Goal: Information Seeking & Learning: Compare options

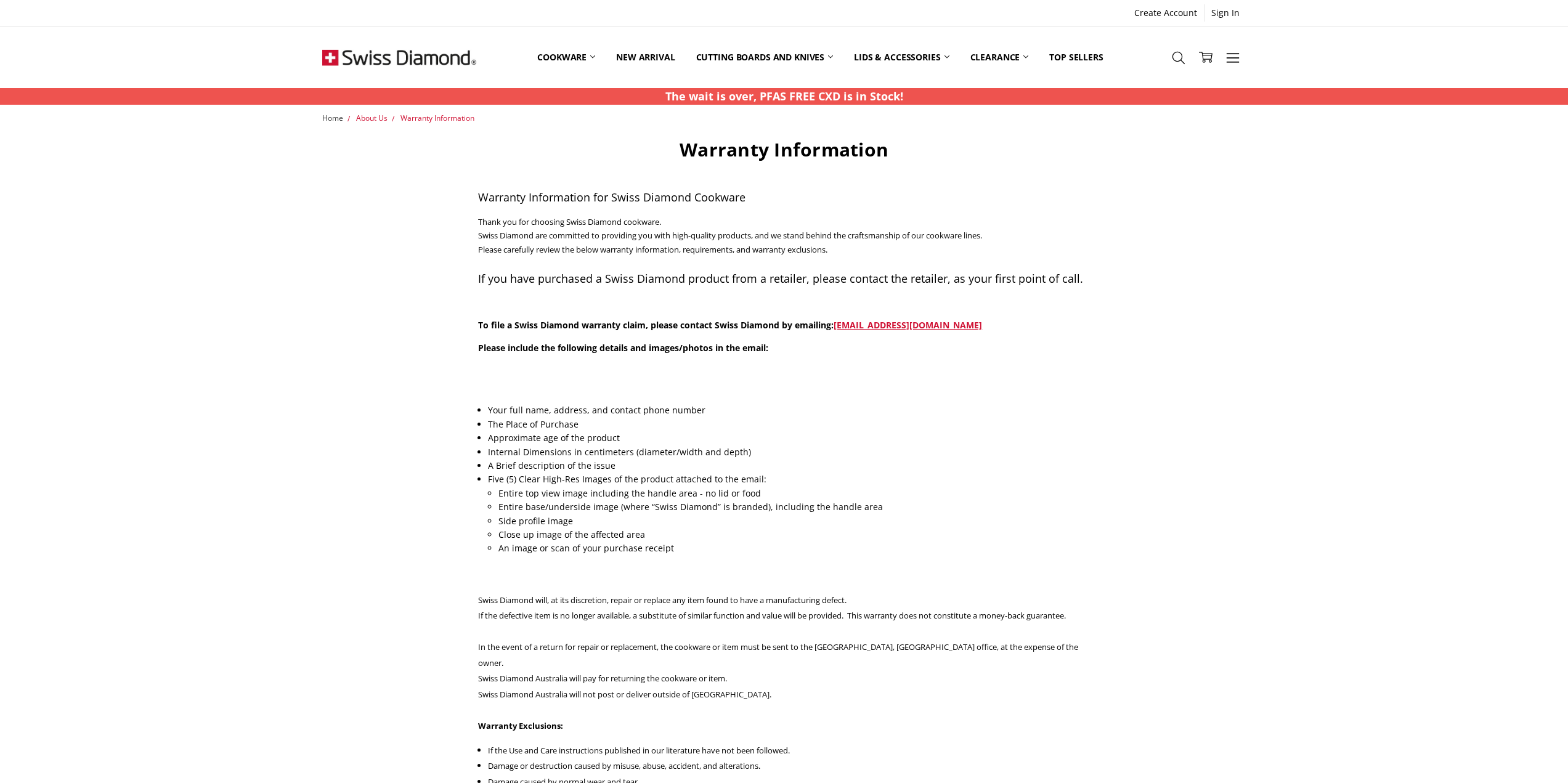
click at [329, 118] on span "Home" at bounding box center [333, 118] width 21 height 10
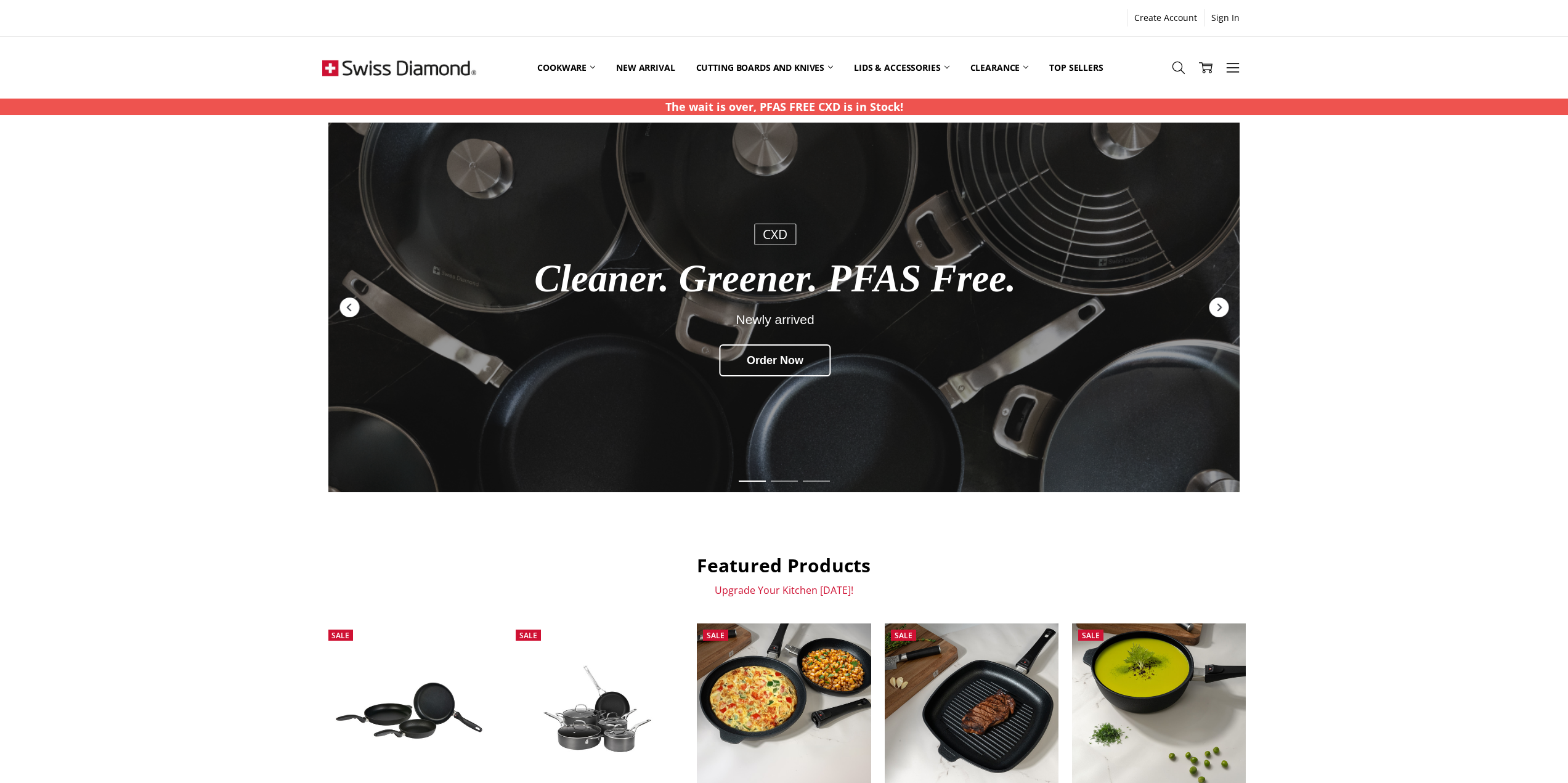
click at [779, 235] on div "CXD" at bounding box center [775, 234] width 42 height 22
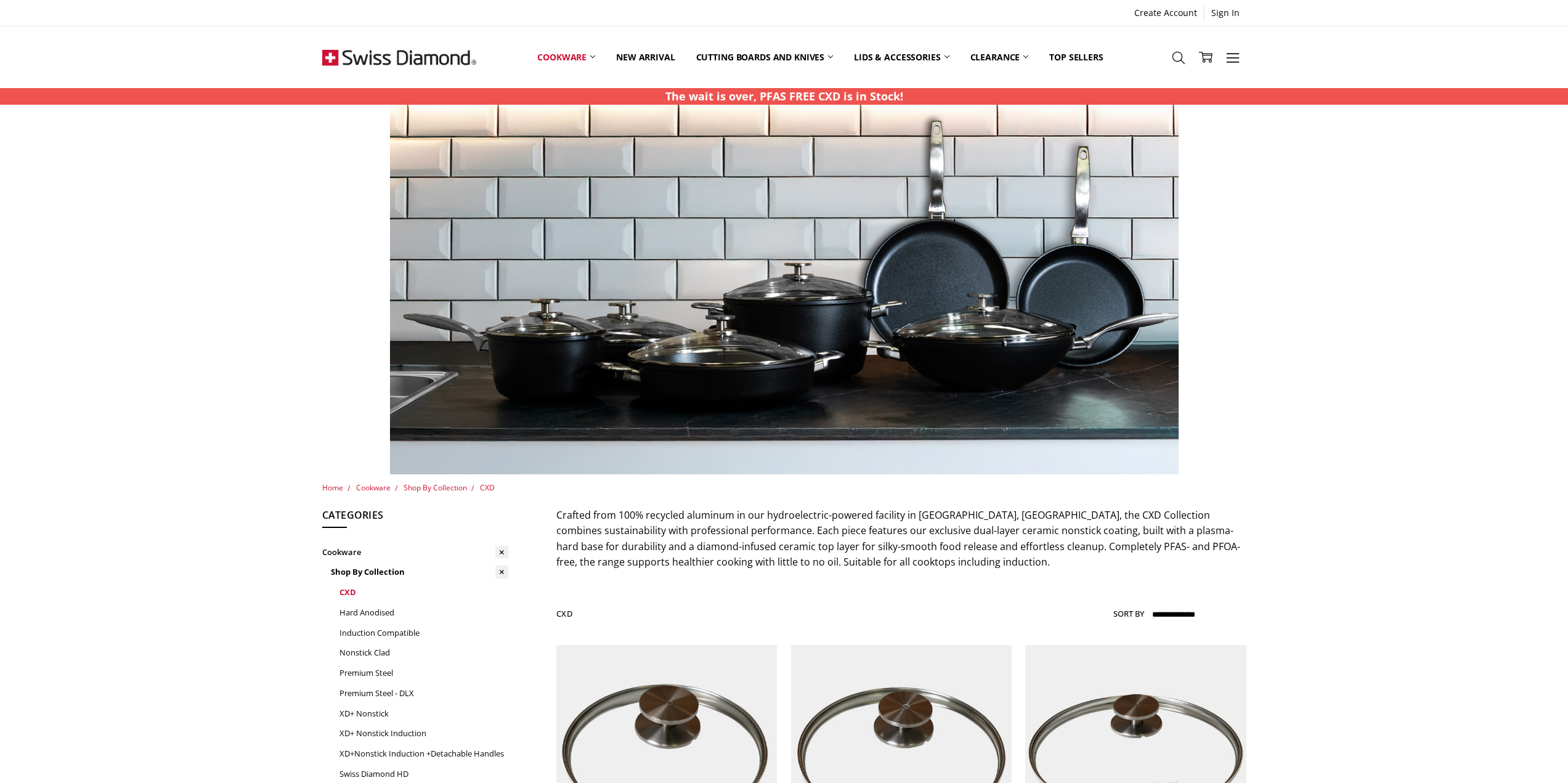
click at [352, 593] on link "CXD" at bounding box center [424, 592] width 169 height 20
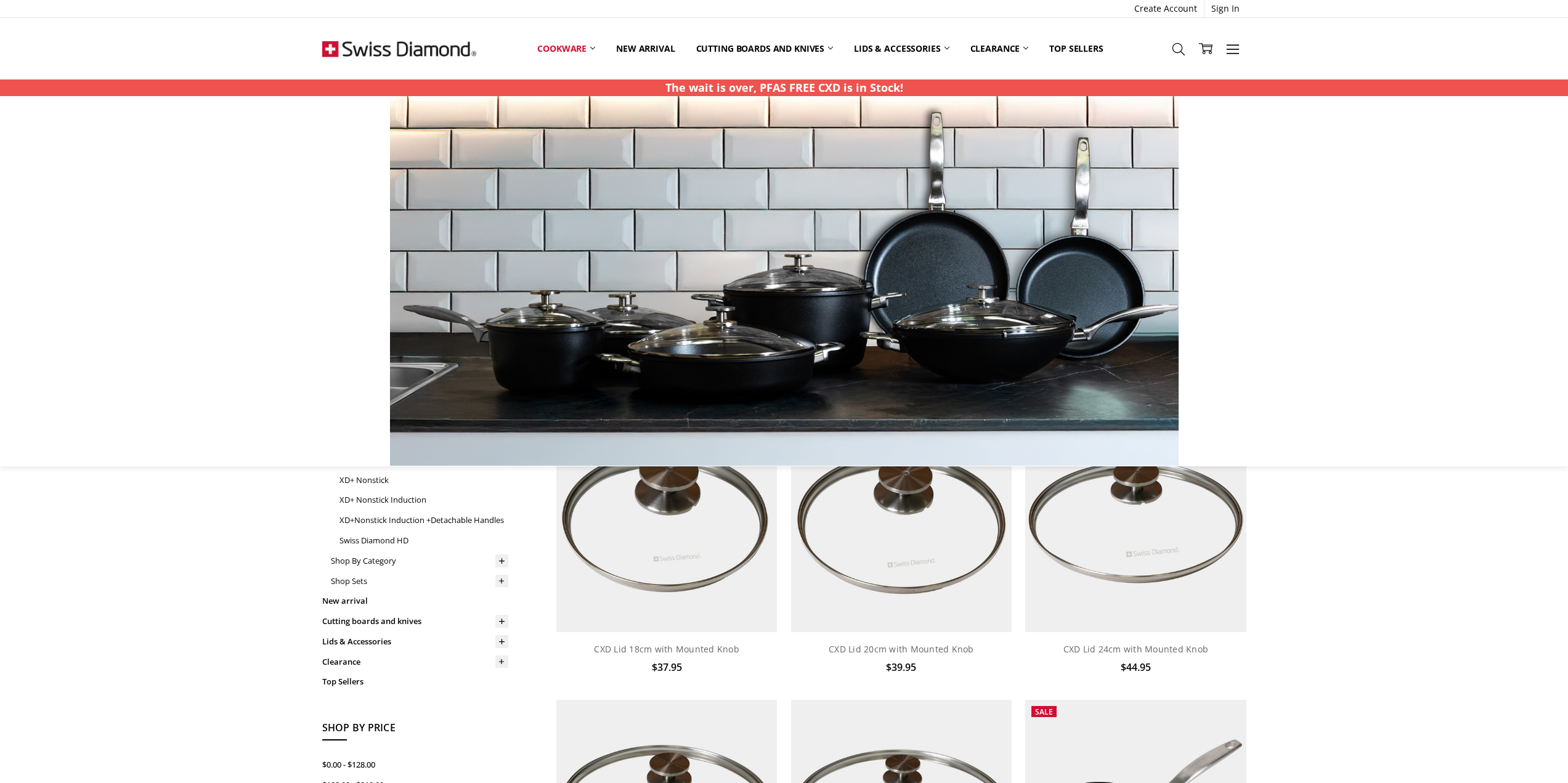
scroll to position [308, 0]
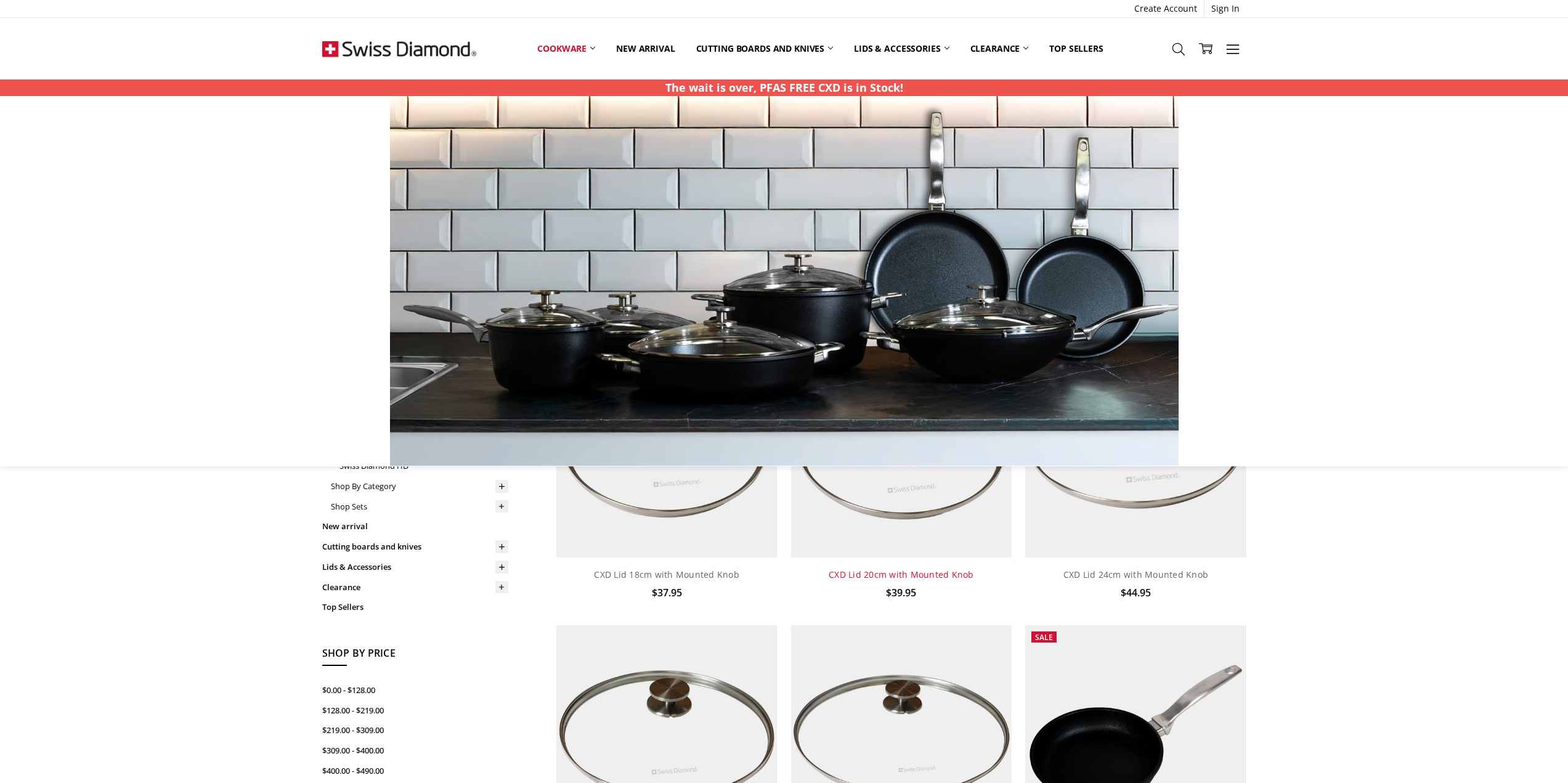
click at [903, 572] on link "CXD Lid 20cm with Mounted Knob" at bounding box center [902, 574] width 145 height 12
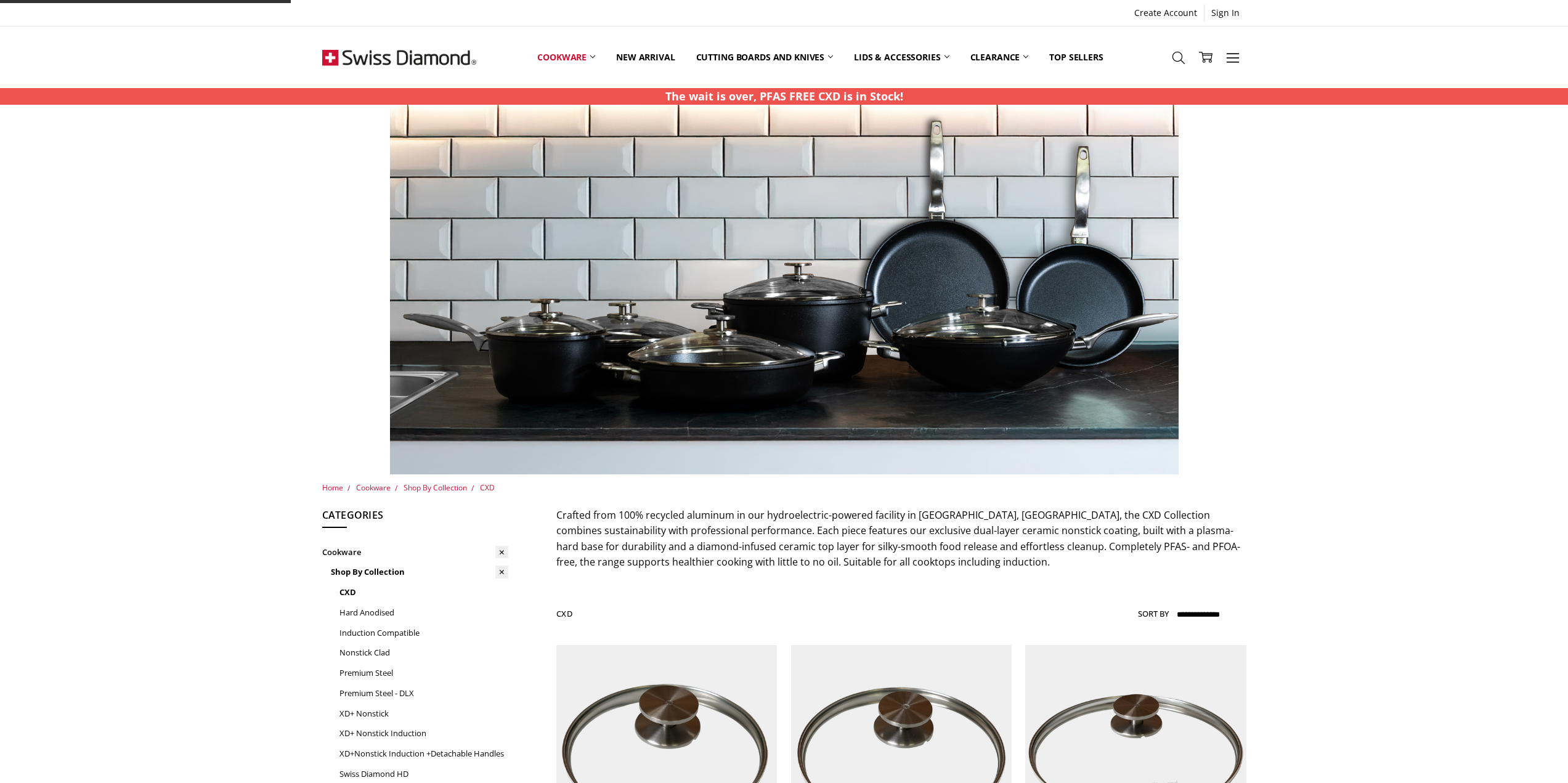
scroll to position [308, 0]
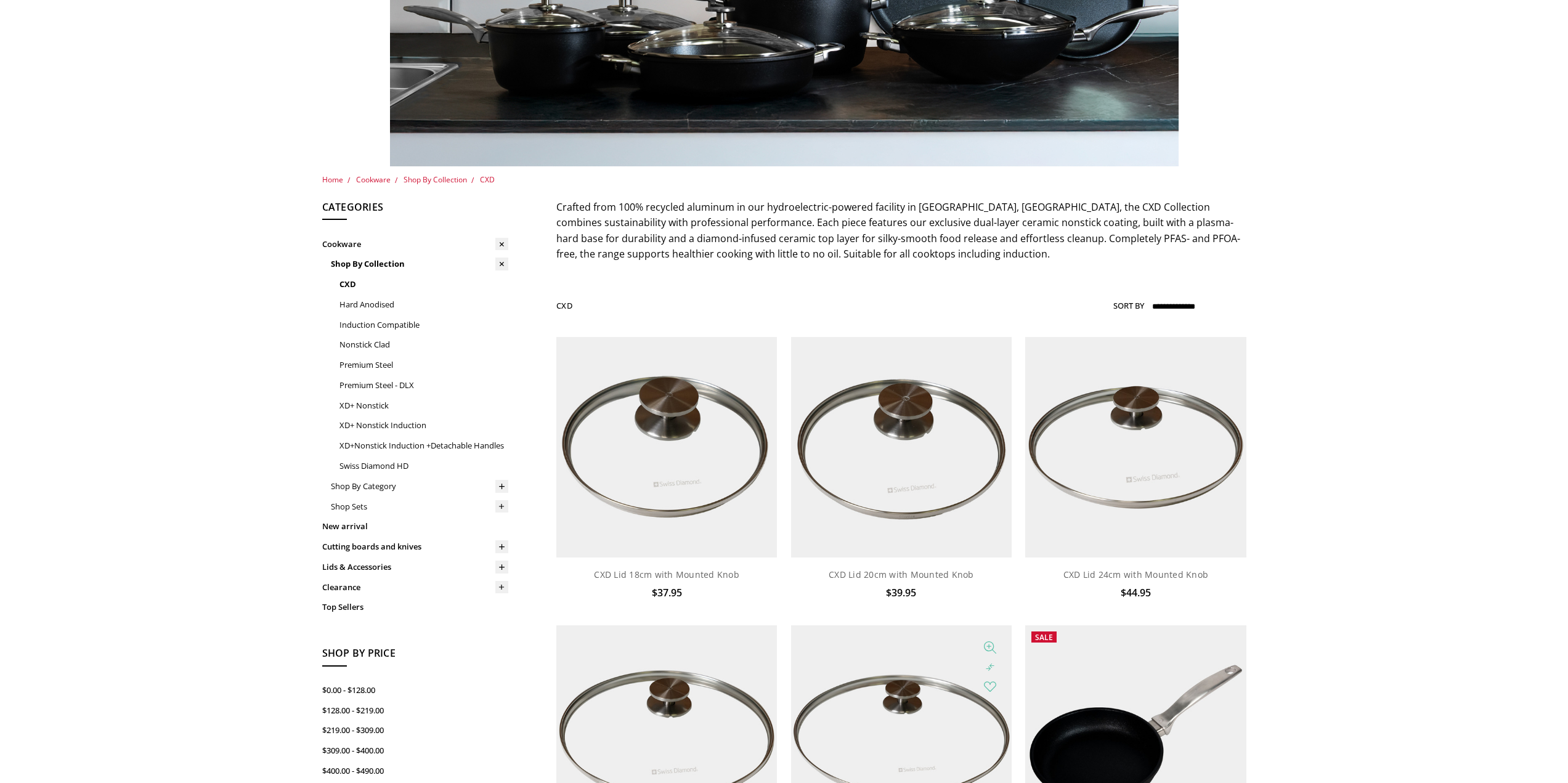
click at [886, 741] on img at bounding box center [901, 735] width 221 height 221
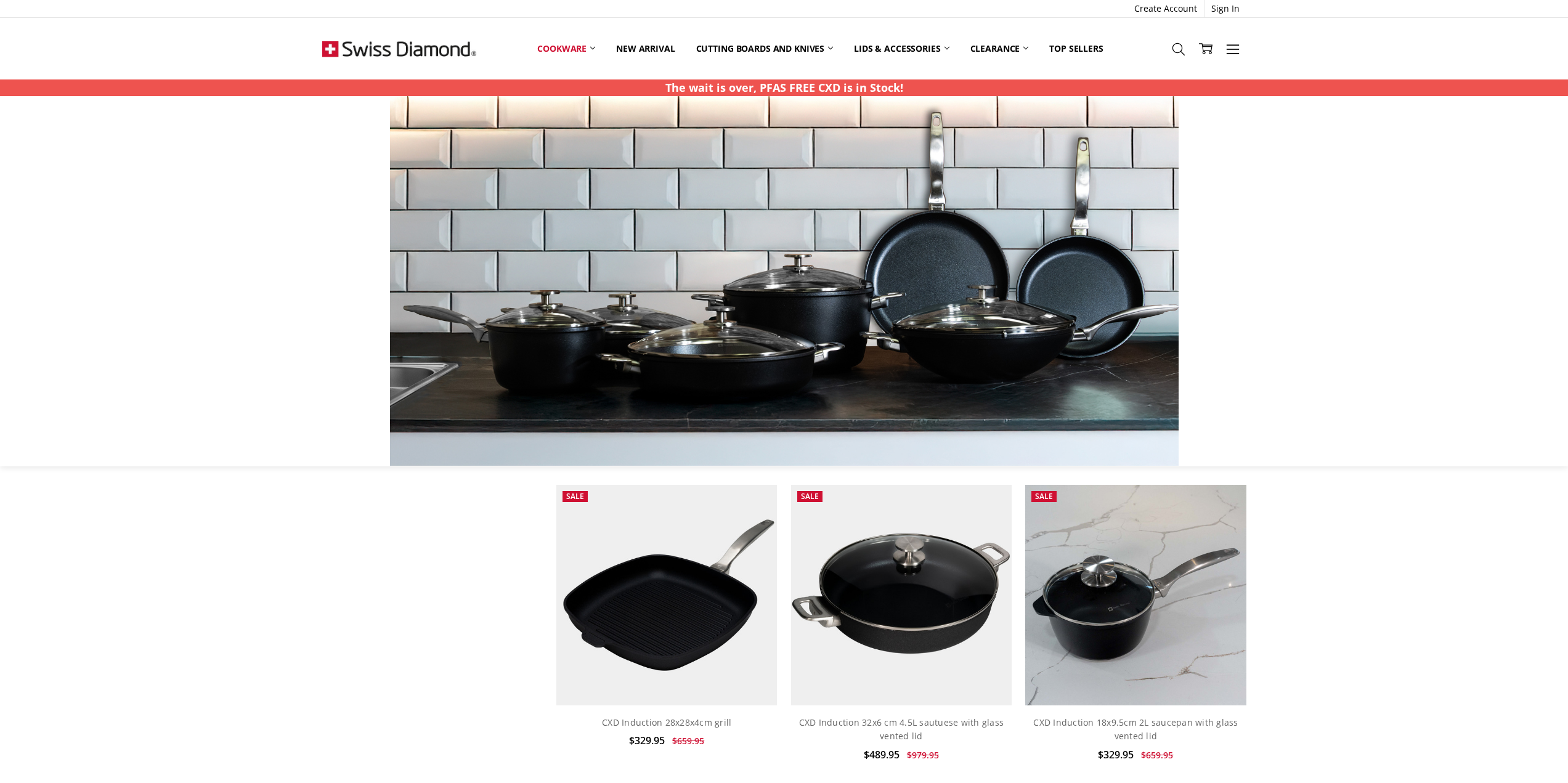
scroll to position [1417, 0]
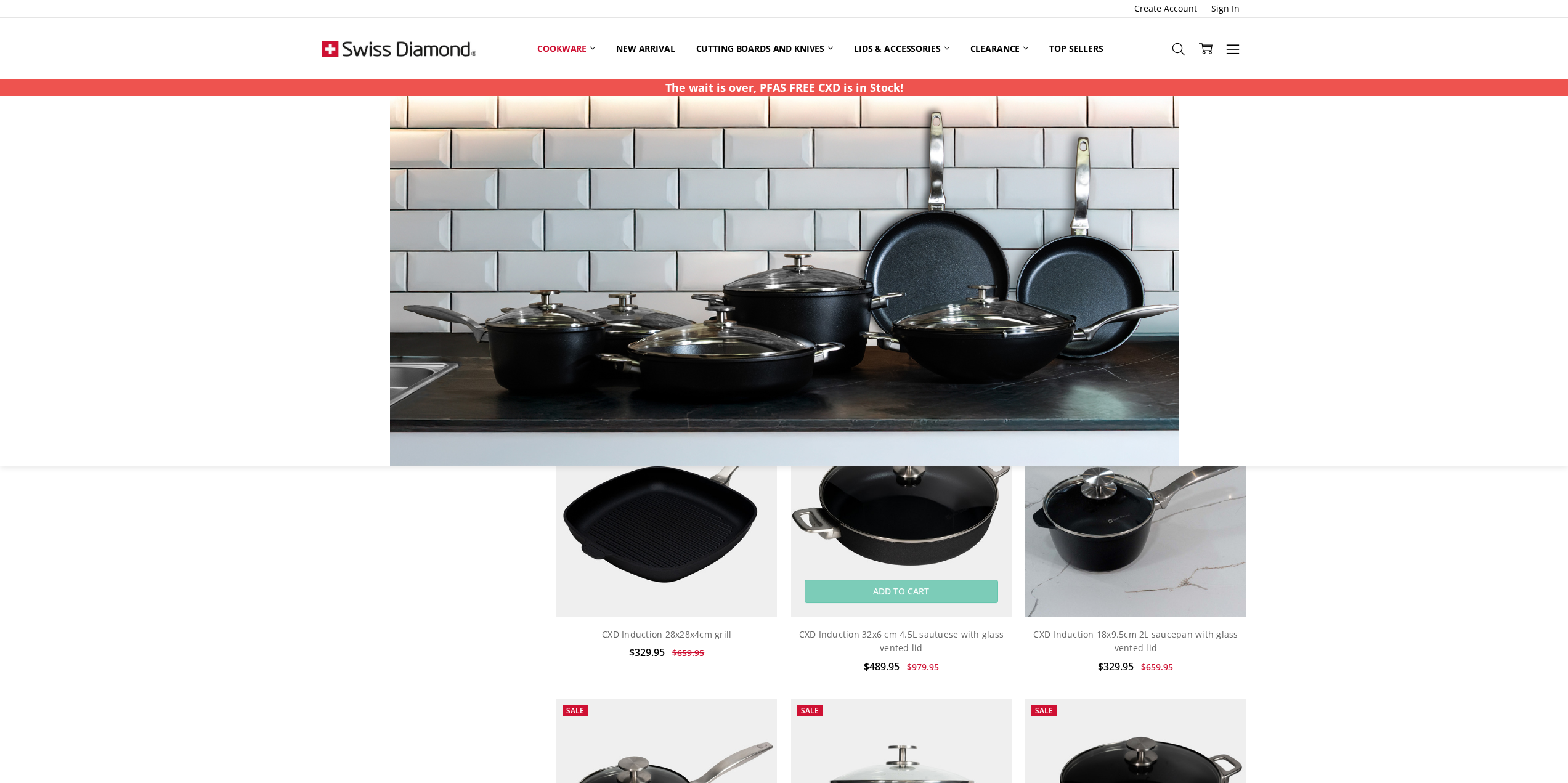
click at [902, 529] on img at bounding box center [901, 507] width 221 height 221
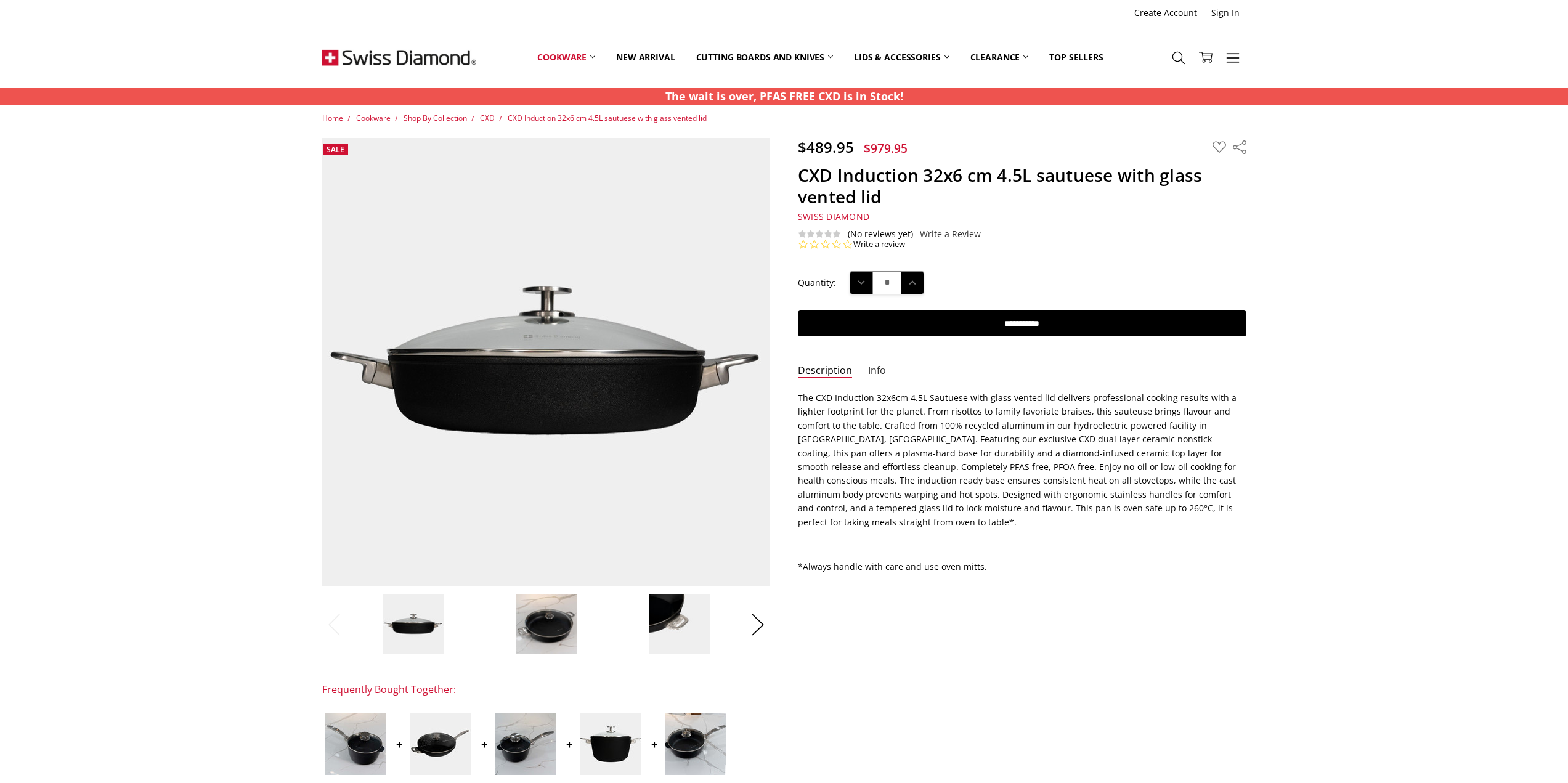
click at [883, 367] on link "Info" at bounding box center [877, 371] width 18 height 14
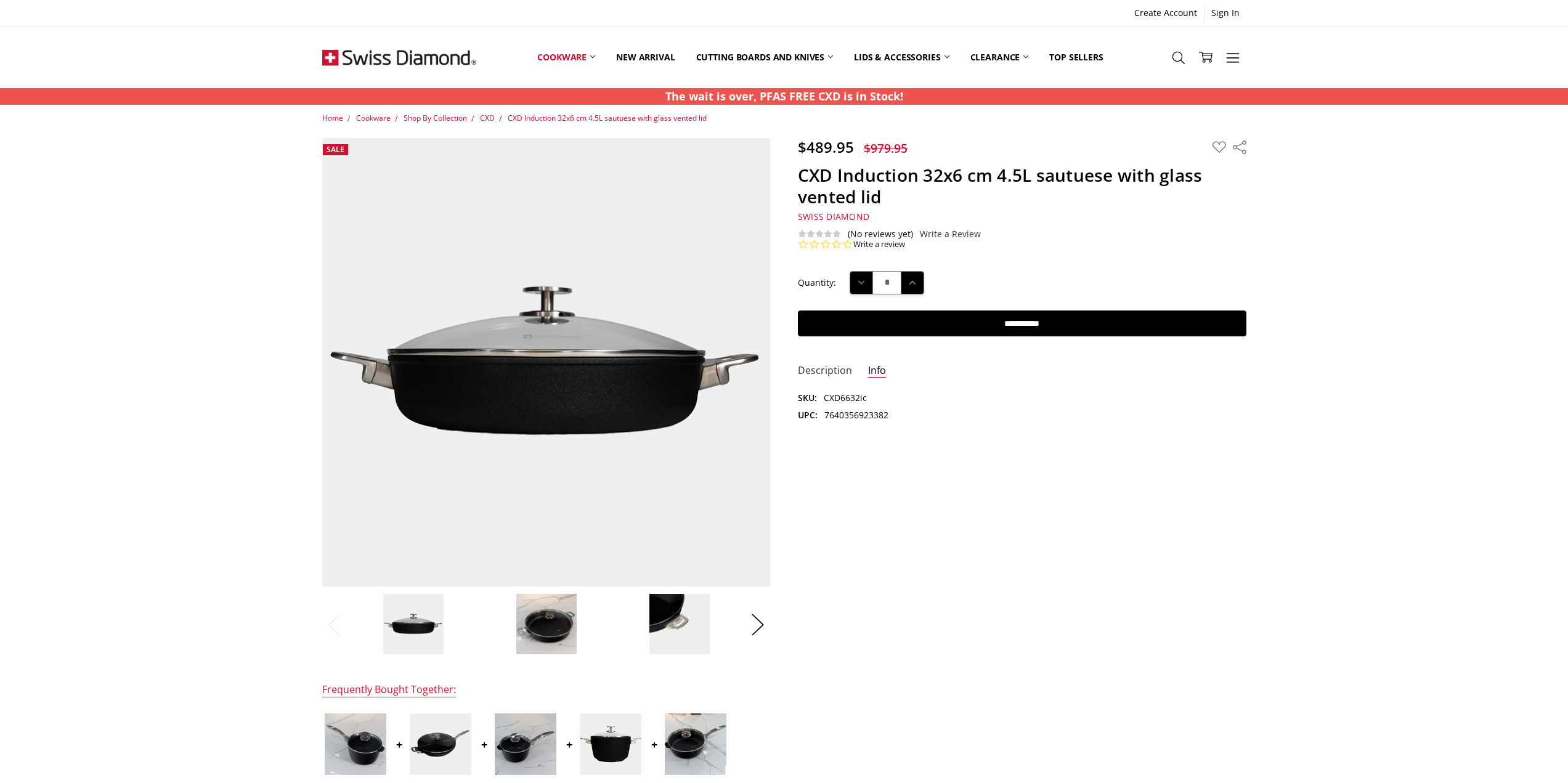
click at [820, 369] on link "Description" at bounding box center [824, 371] width 54 height 14
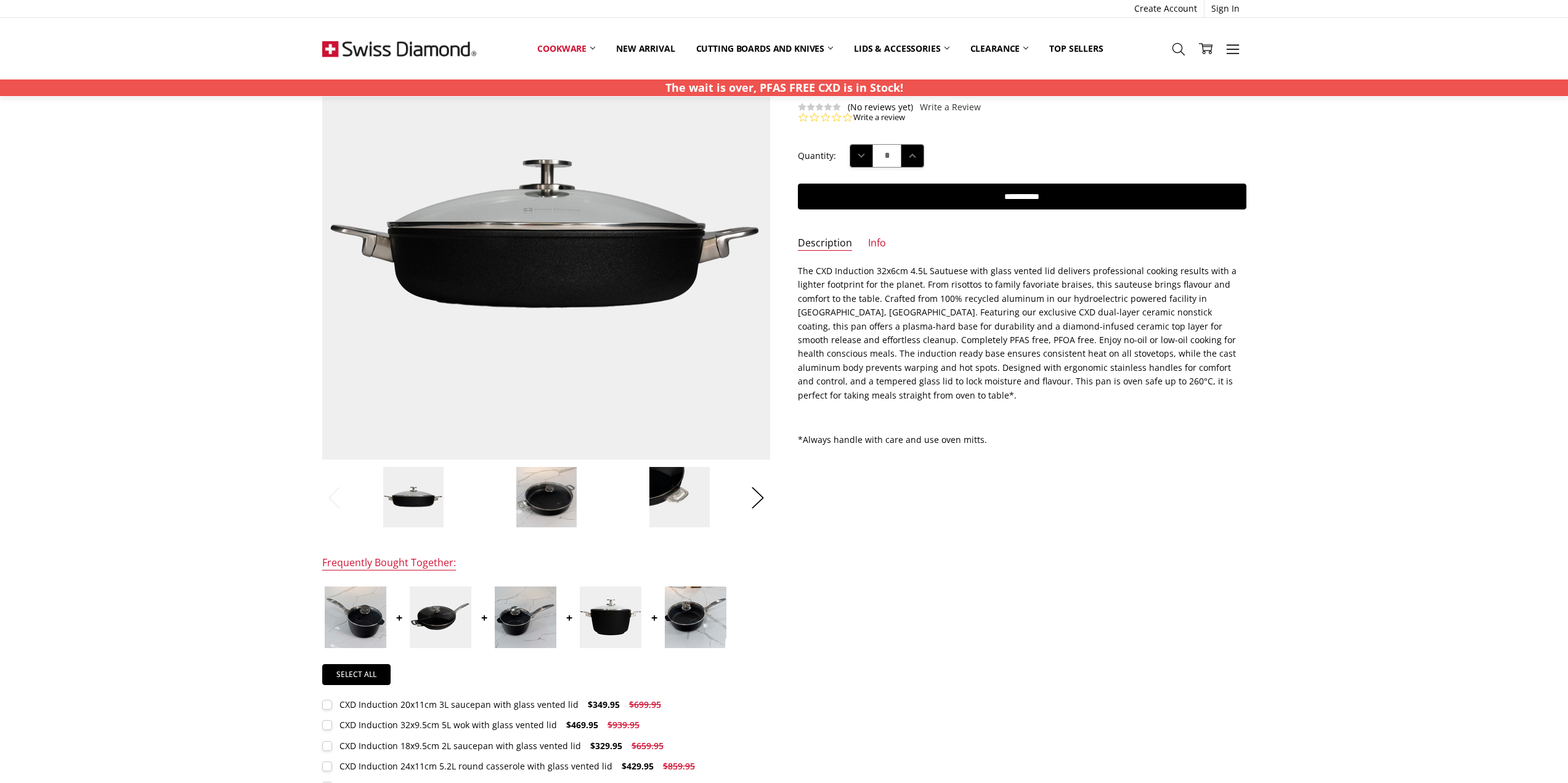
scroll to position [123, 0]
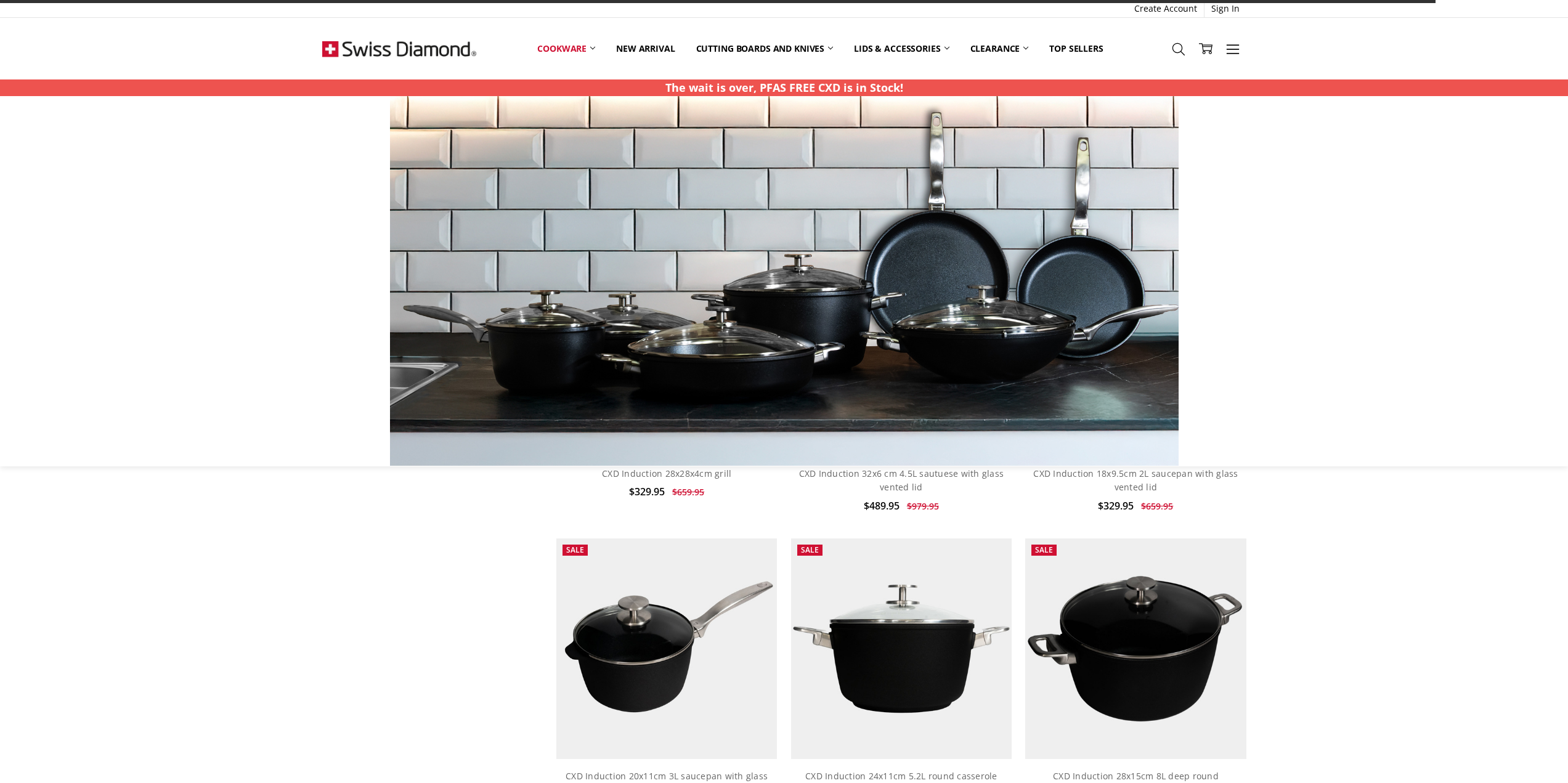
scroll to position [1916, 0]
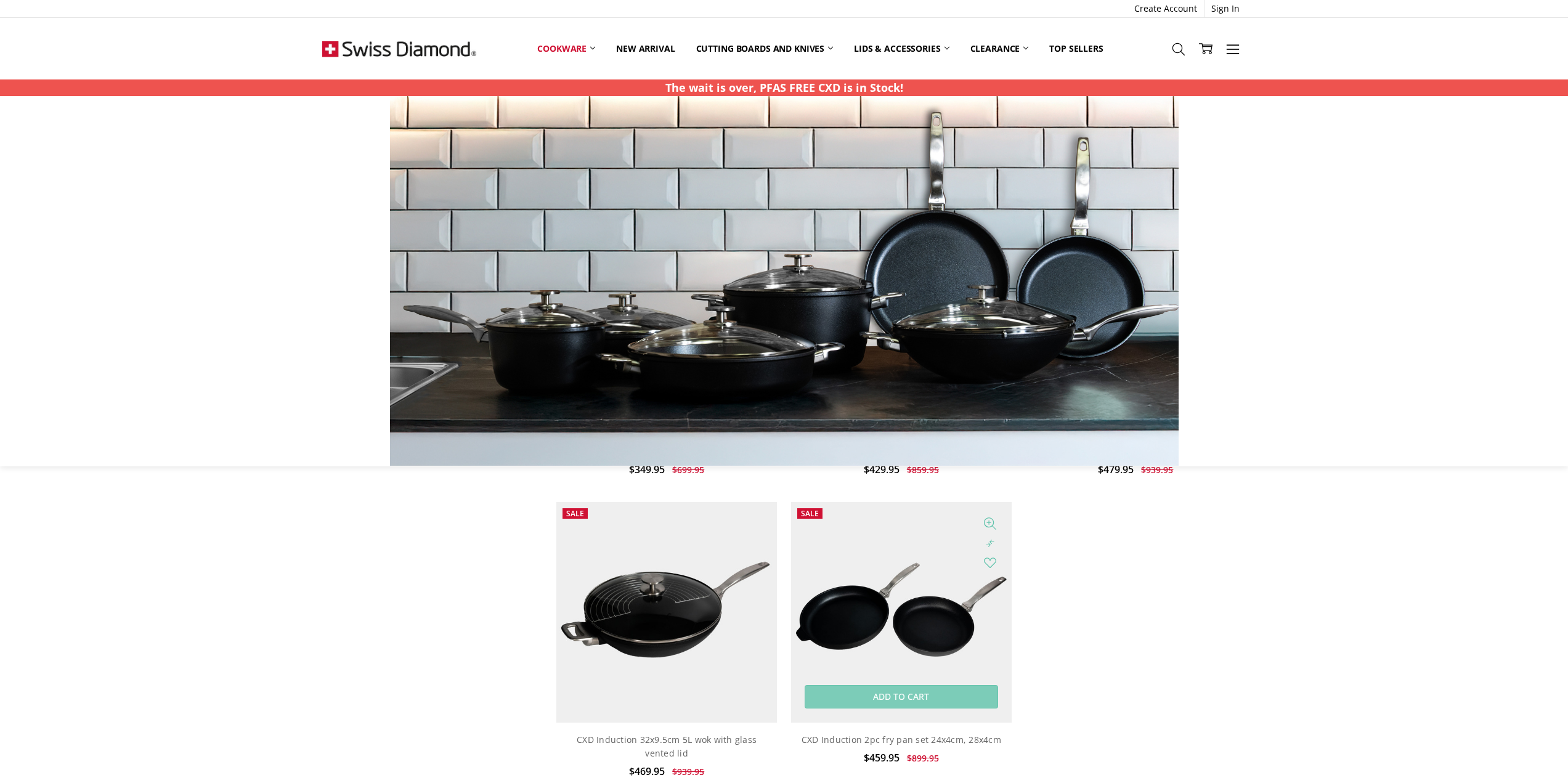
click at [907, 621] on img at bounding box center [901, 612] width 221 height 221
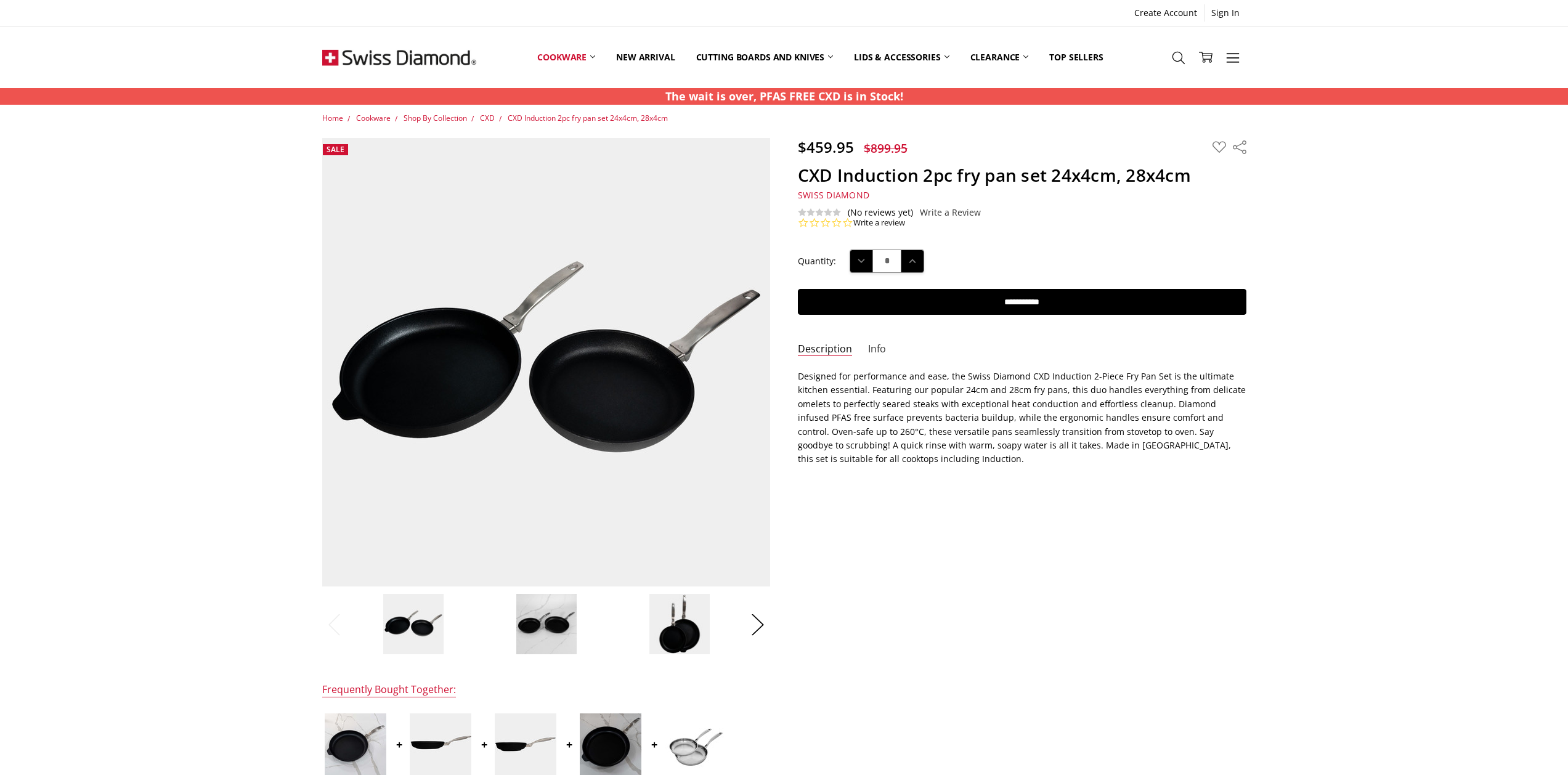
click at [876, 345] on link "Info" at bounding box center [877, 350] width 18 height 14
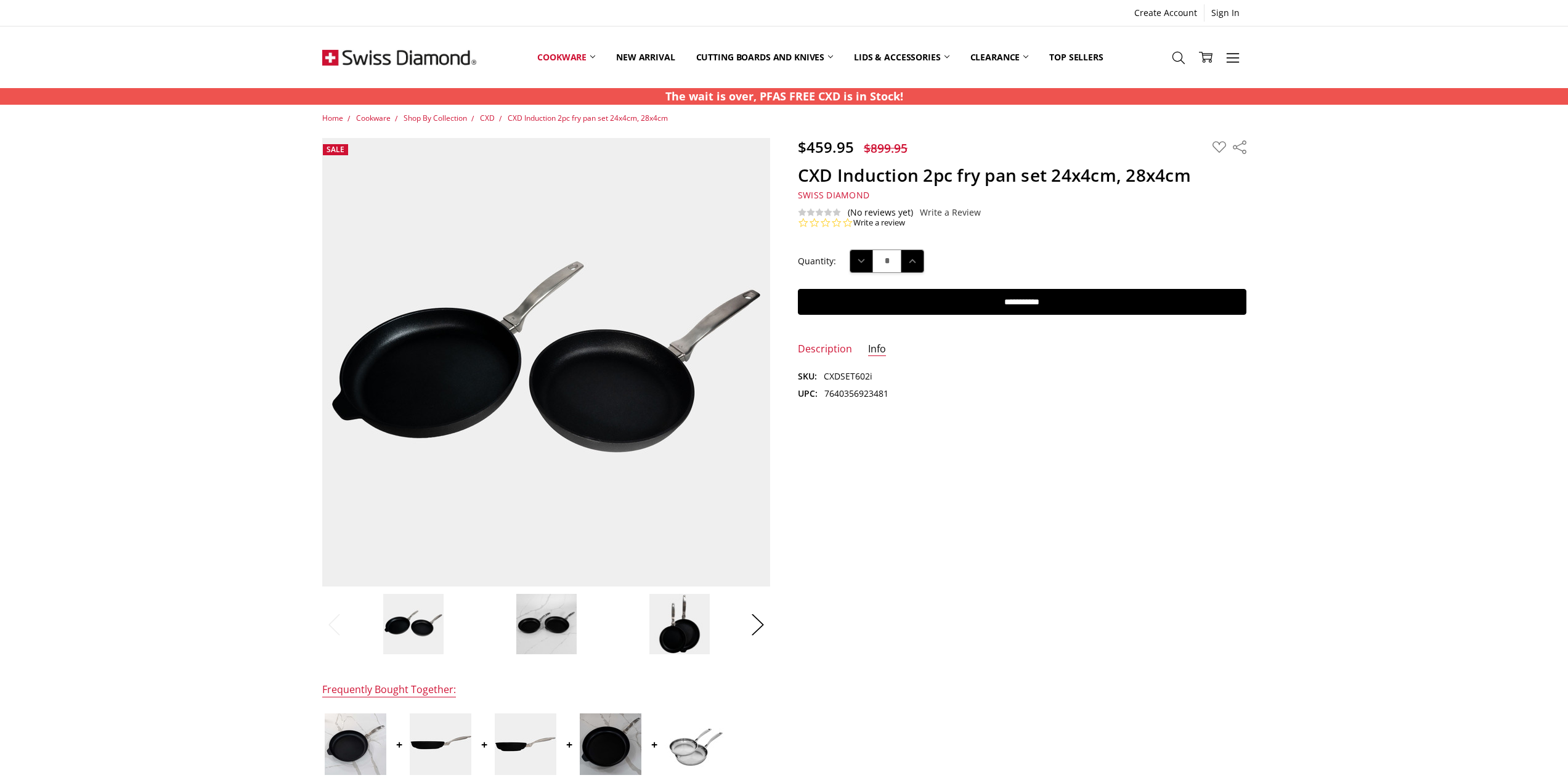
drag, startPoint x: 911, startPoint y: 575, endPoint x: 888, endPoint y: 578, distance: 23.2
click at [911, 577] on div "$459.95 $899.95 MSRP: You save Add to Wish List" at bounding box center [784, 543] width 952 height 810
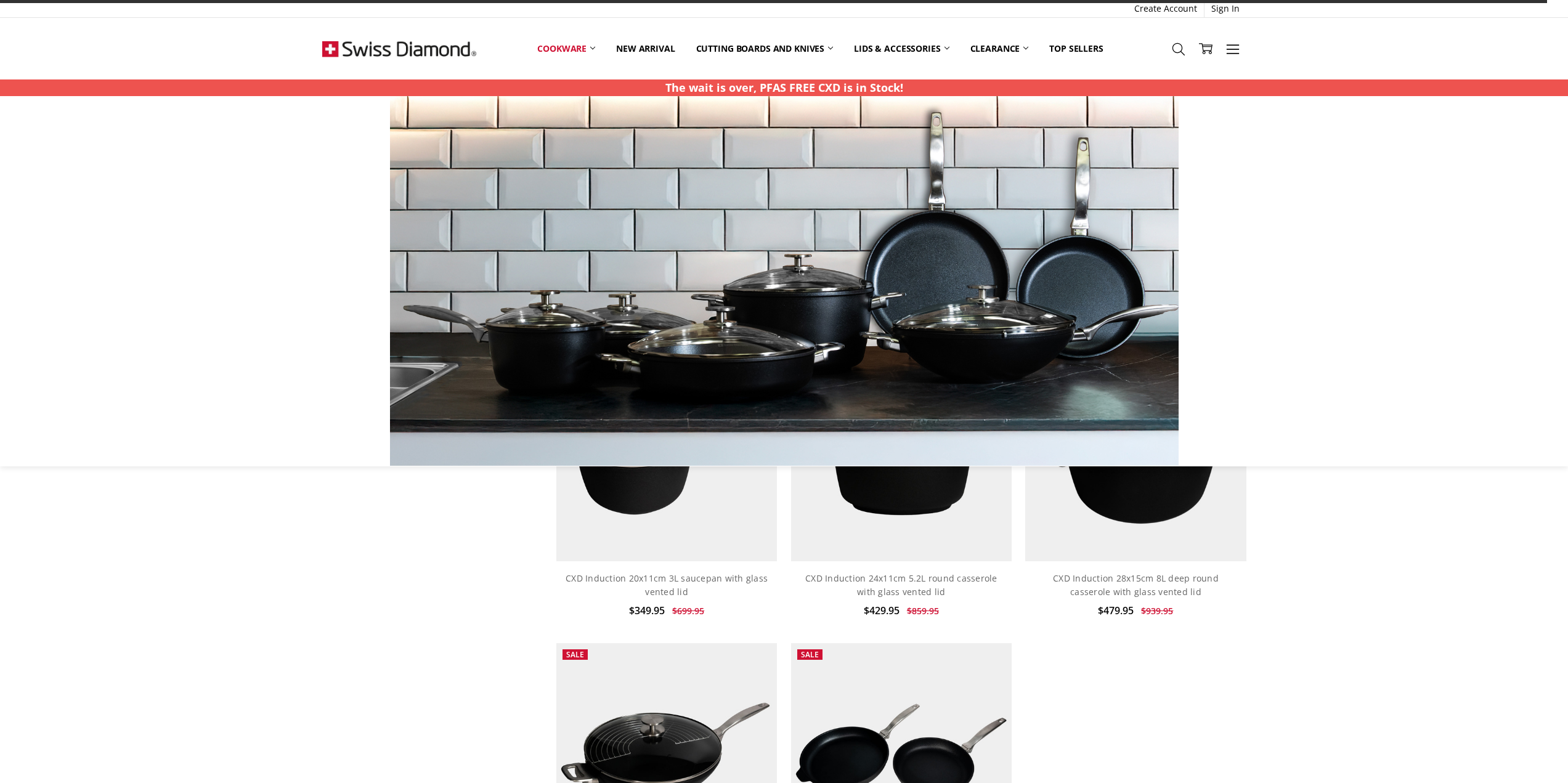
scroll to position [1916, 0]
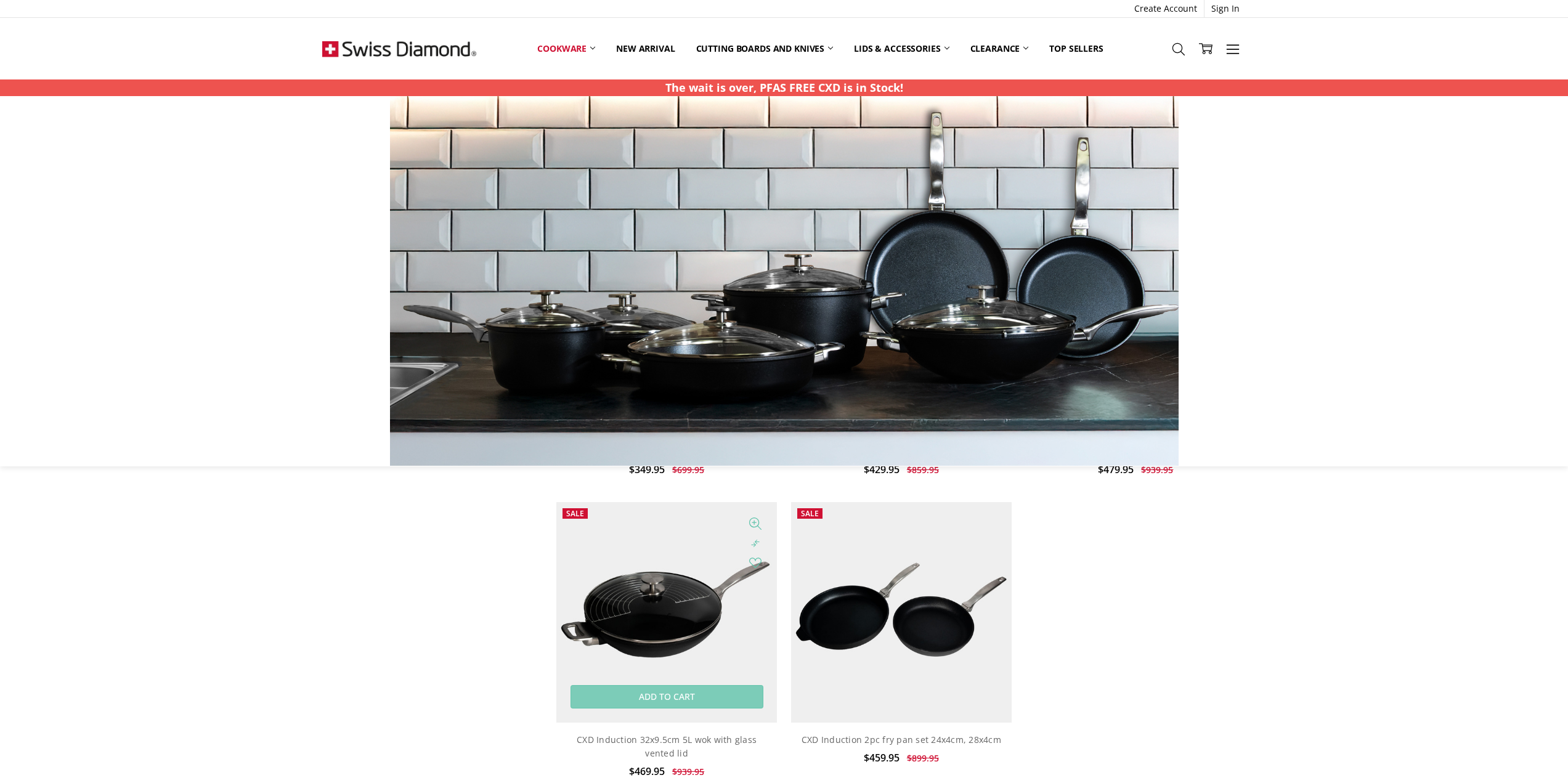
click at [680, 627] on img at bounding box center [666, 612] width 221 height 221
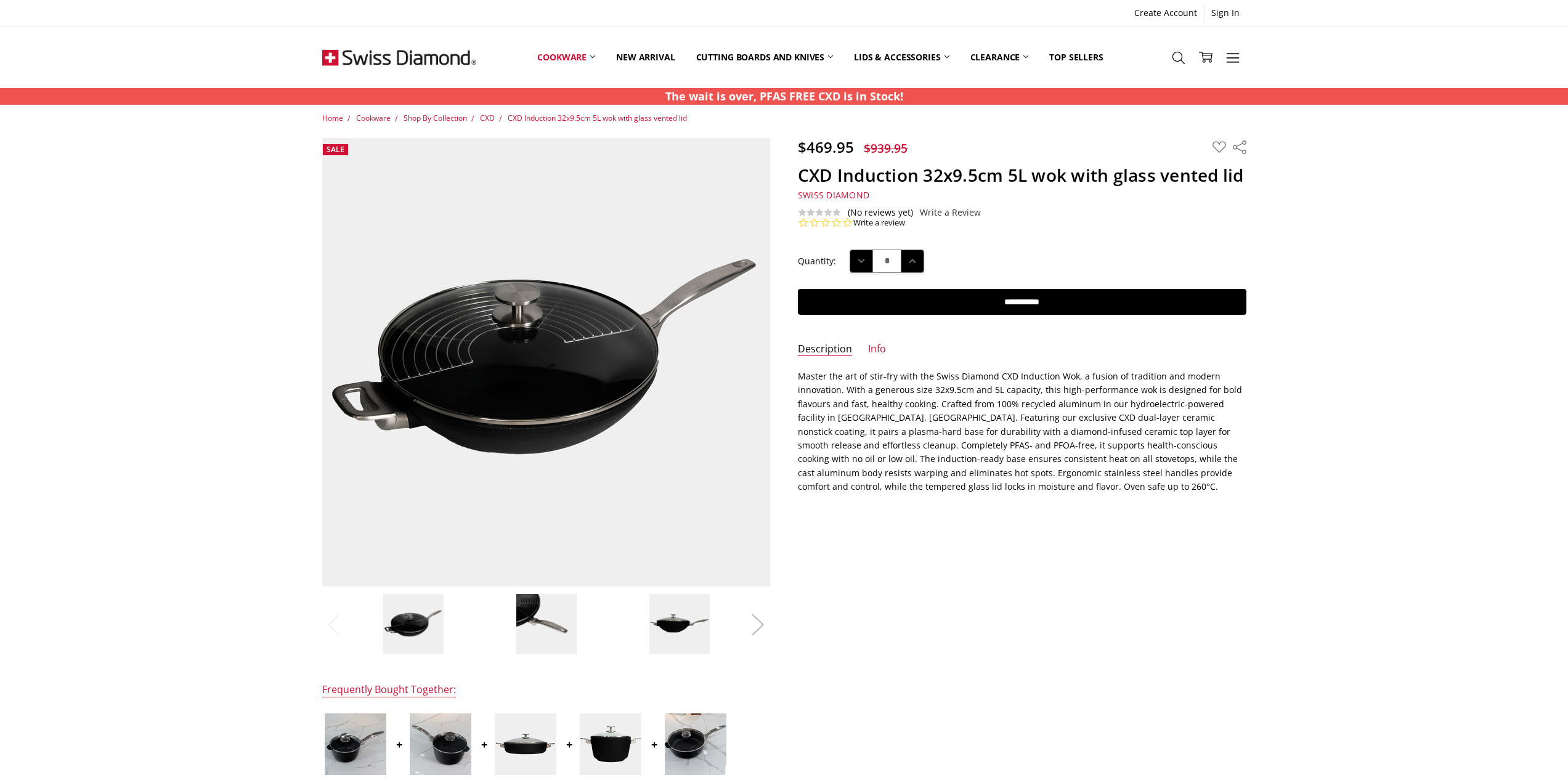
click at [763, 620] on button "Next" at bounding box center [757, 624] width 25 height 37
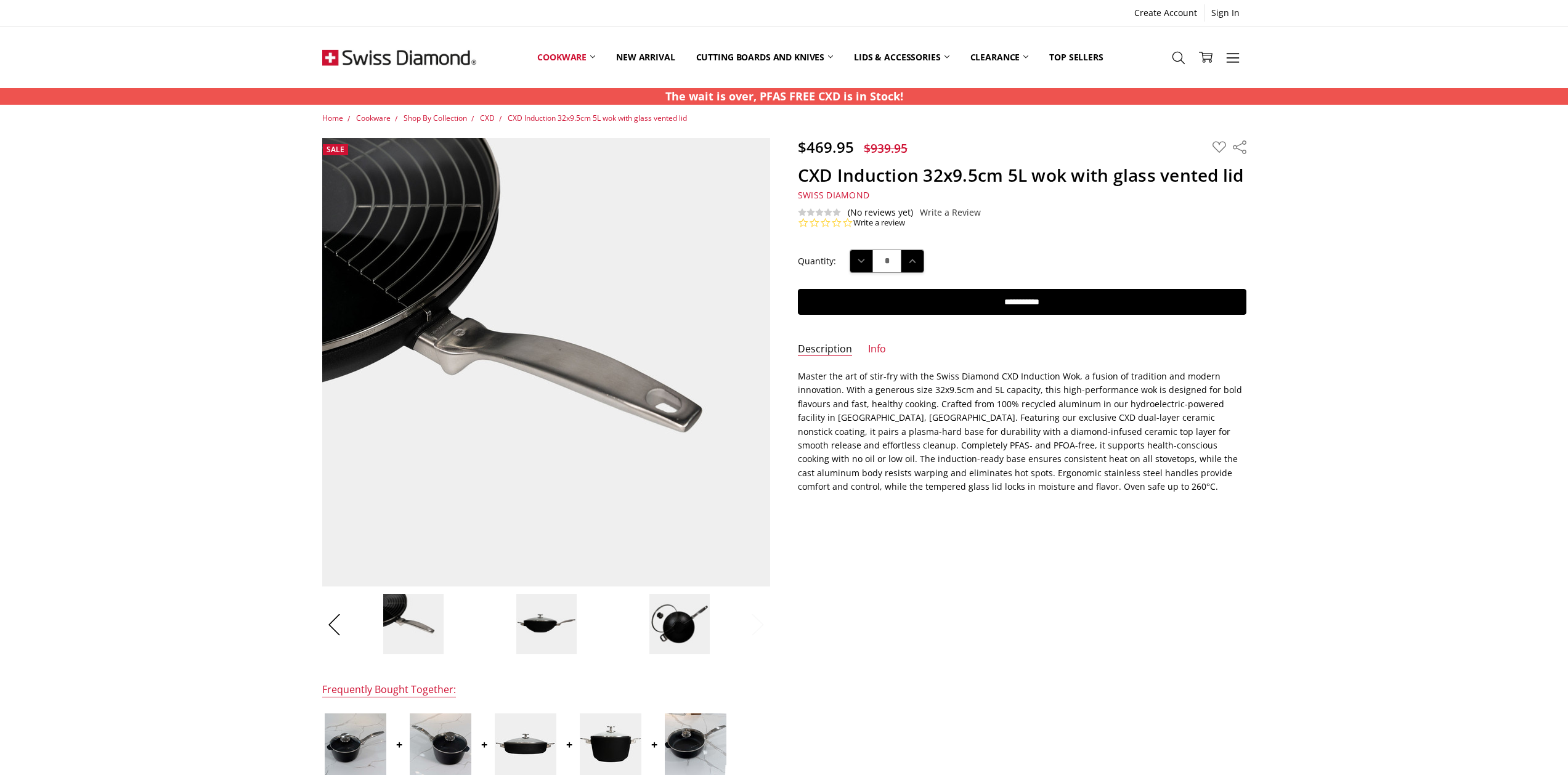
click at [761, 622] on button "Next" at bounding box center [757, 624] width 25 height 37
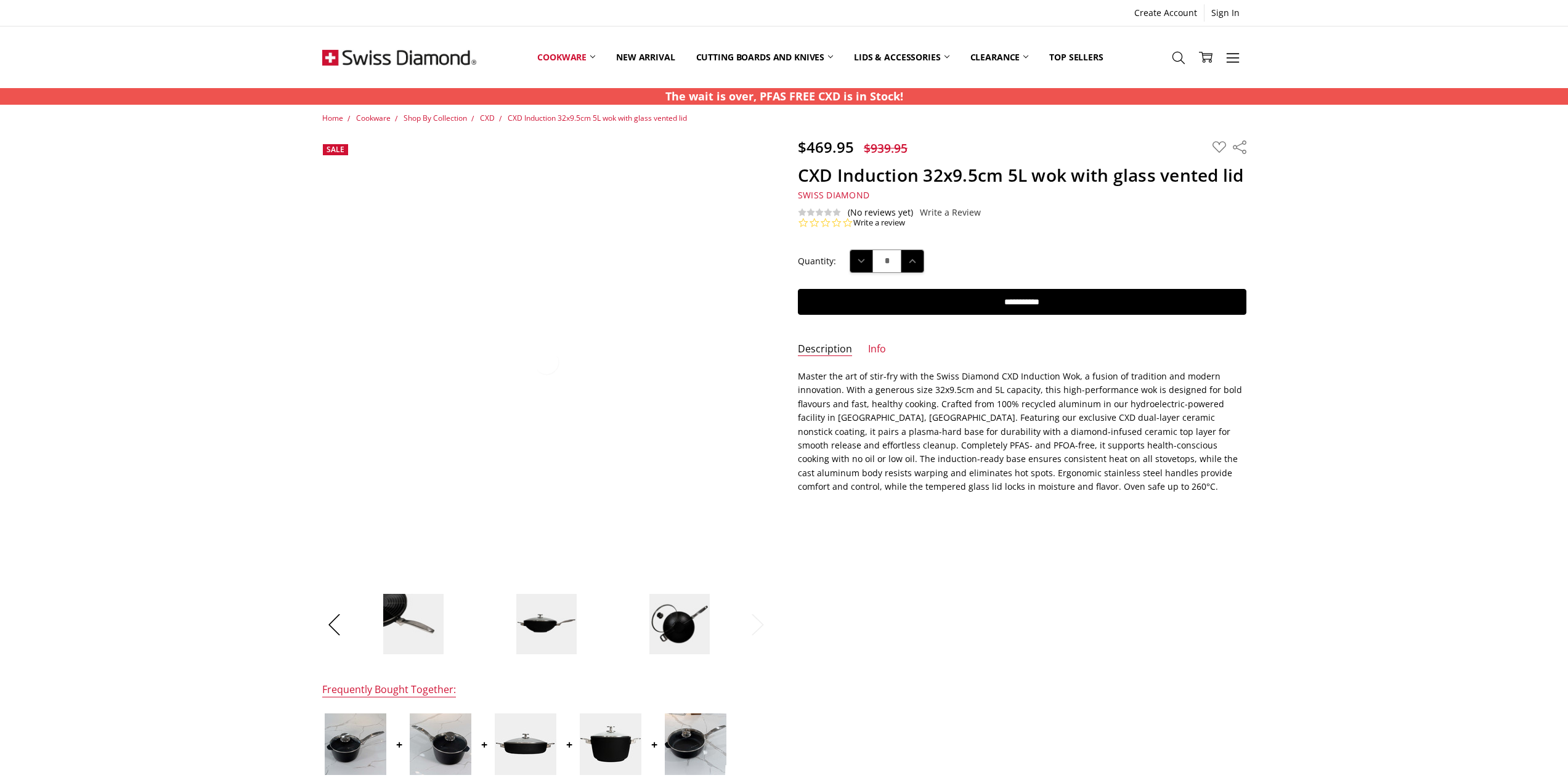
click at [678, 627] on img at bounding box center [680, 624] width 62 height 62
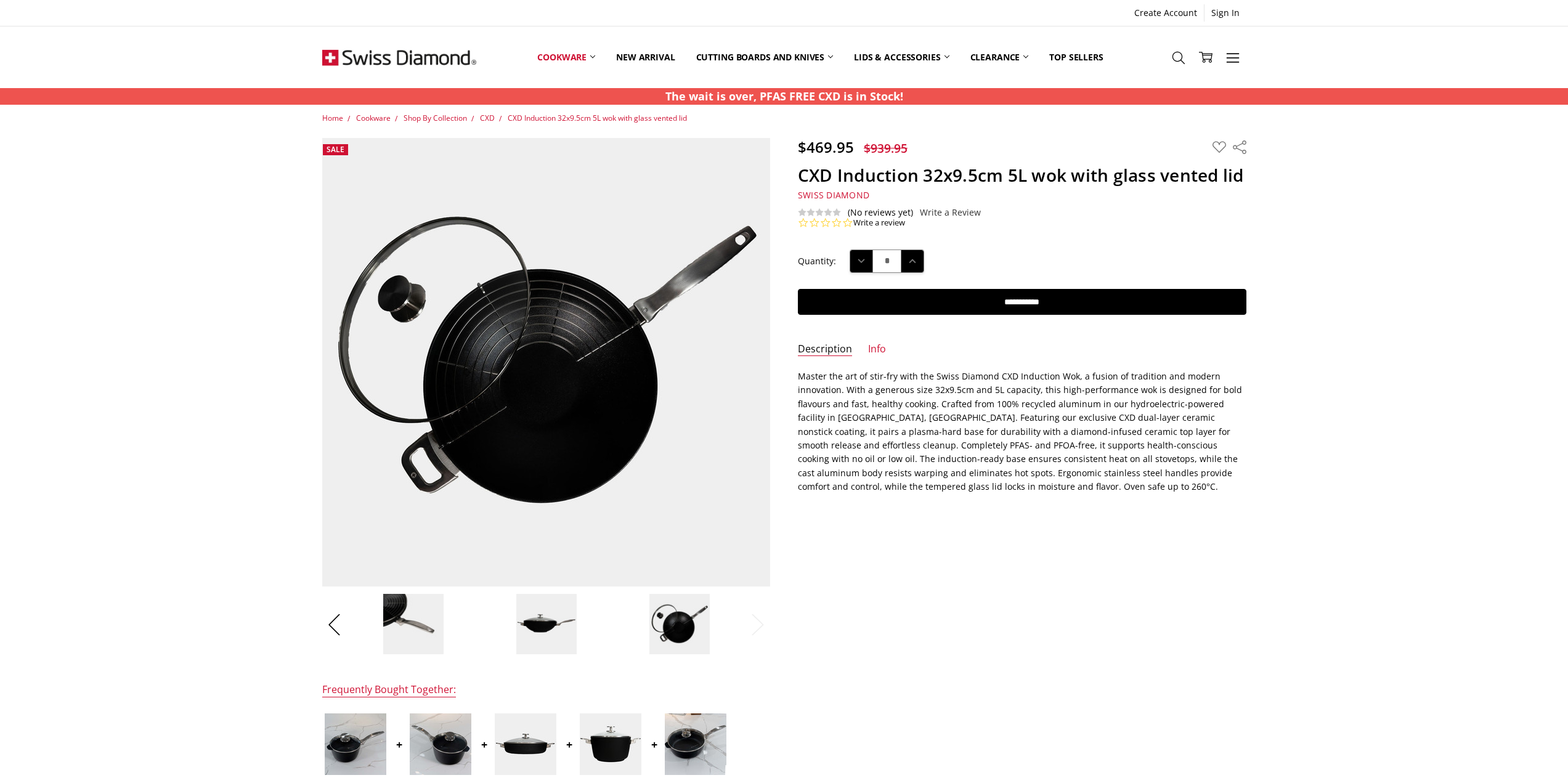
click at [549, 632] on img at bounding box center [547, 624] width 62 height 62
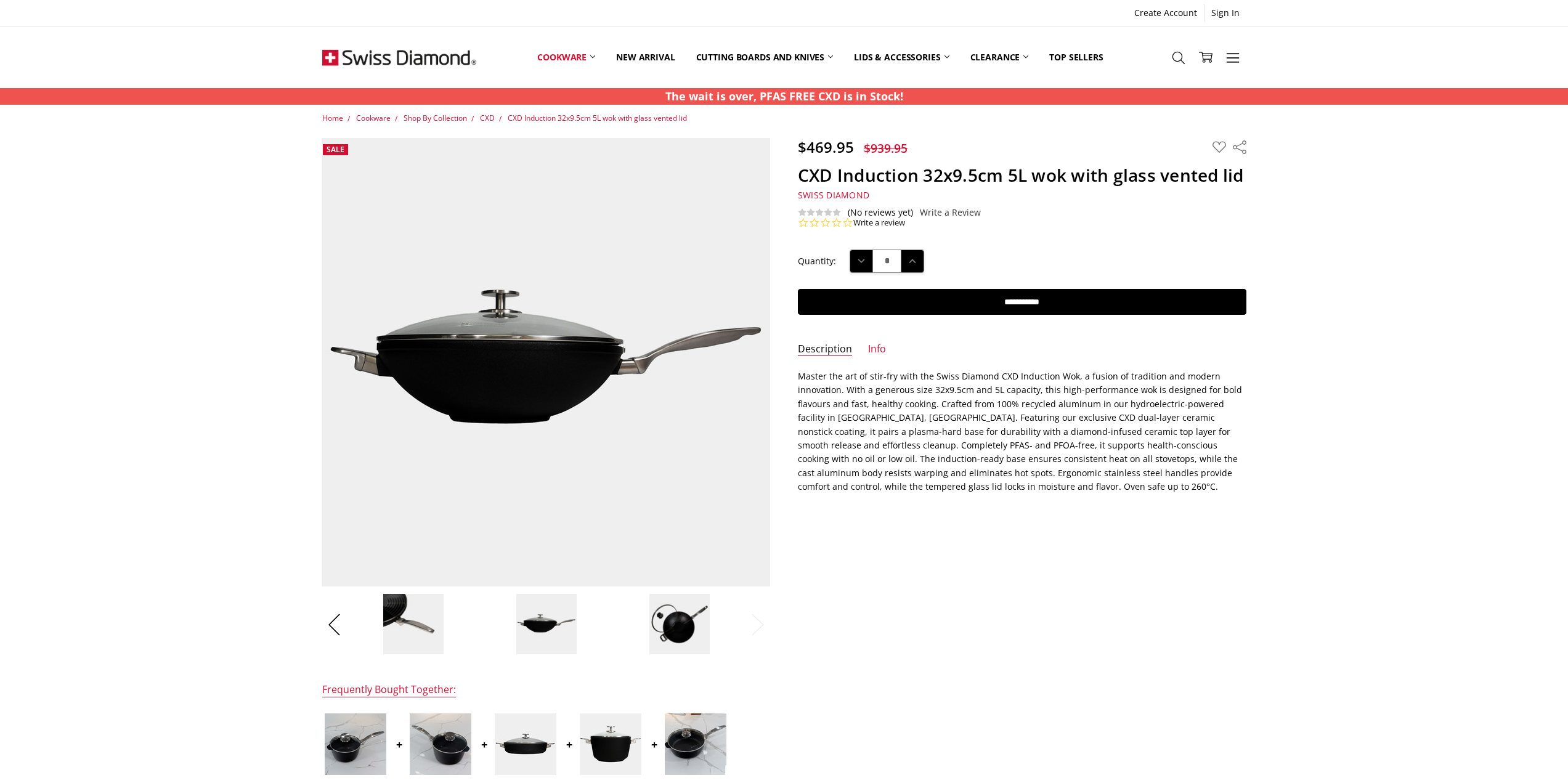
click at [412, 628] on img at bounding box center [413, 624] width 62 height 62
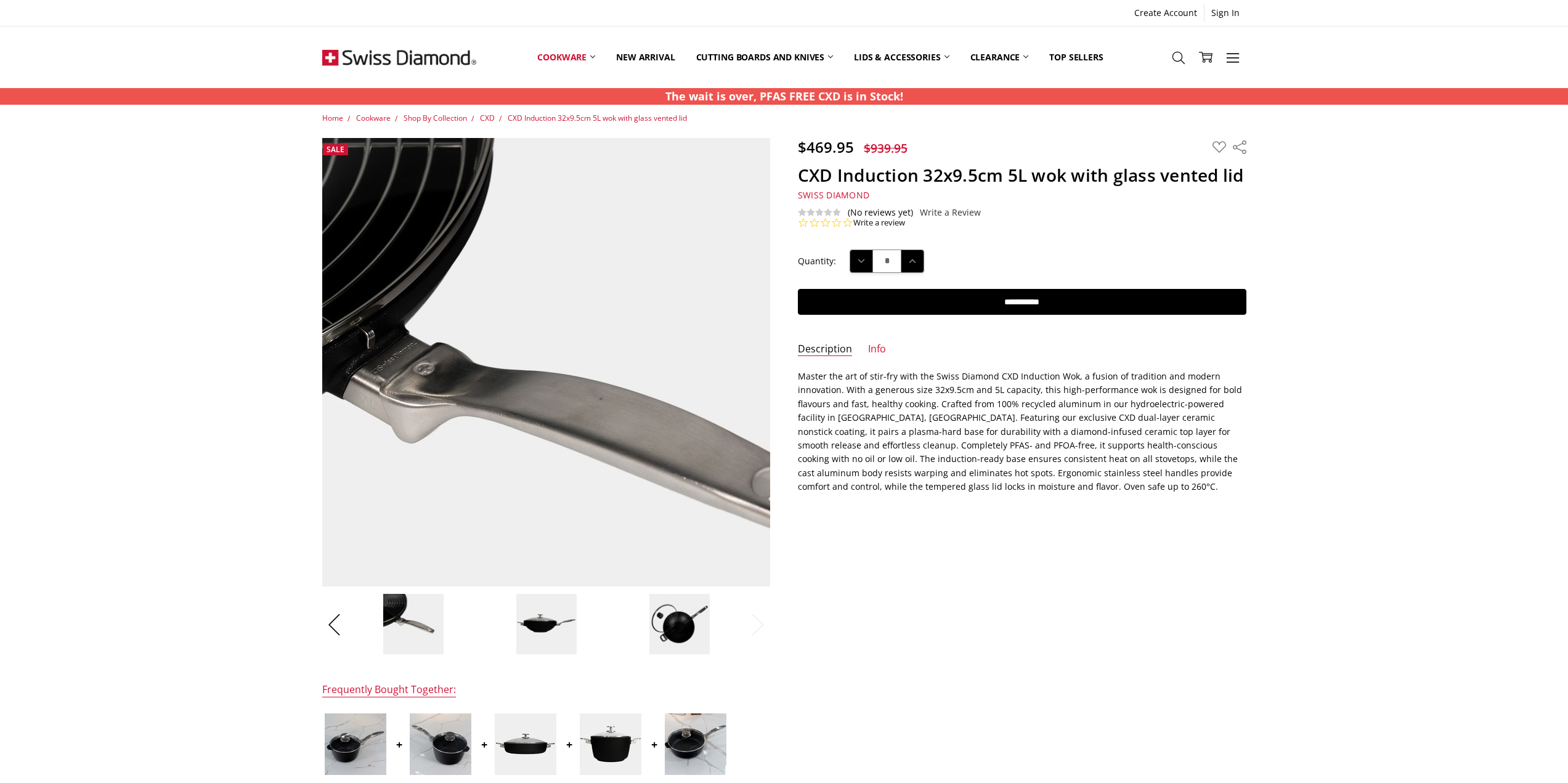
drag, startPoint x: 416, startPoint y: 163, endPoint x: 505, endPoint y: 285, distance: 151.0
click at [505, 285] on img at bounding box center [577, 420] width 788 height 788
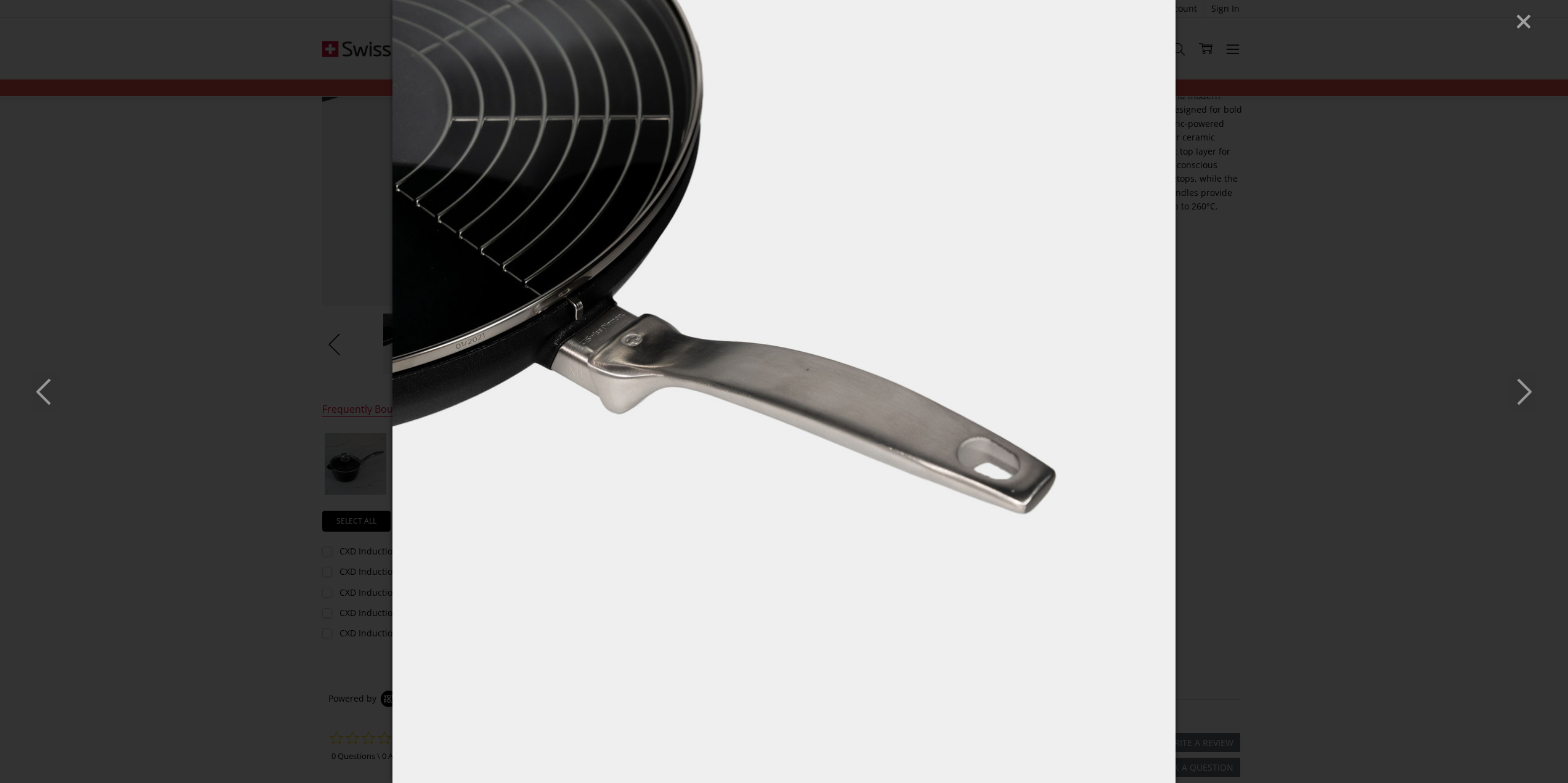
scroll to position [431, 0]
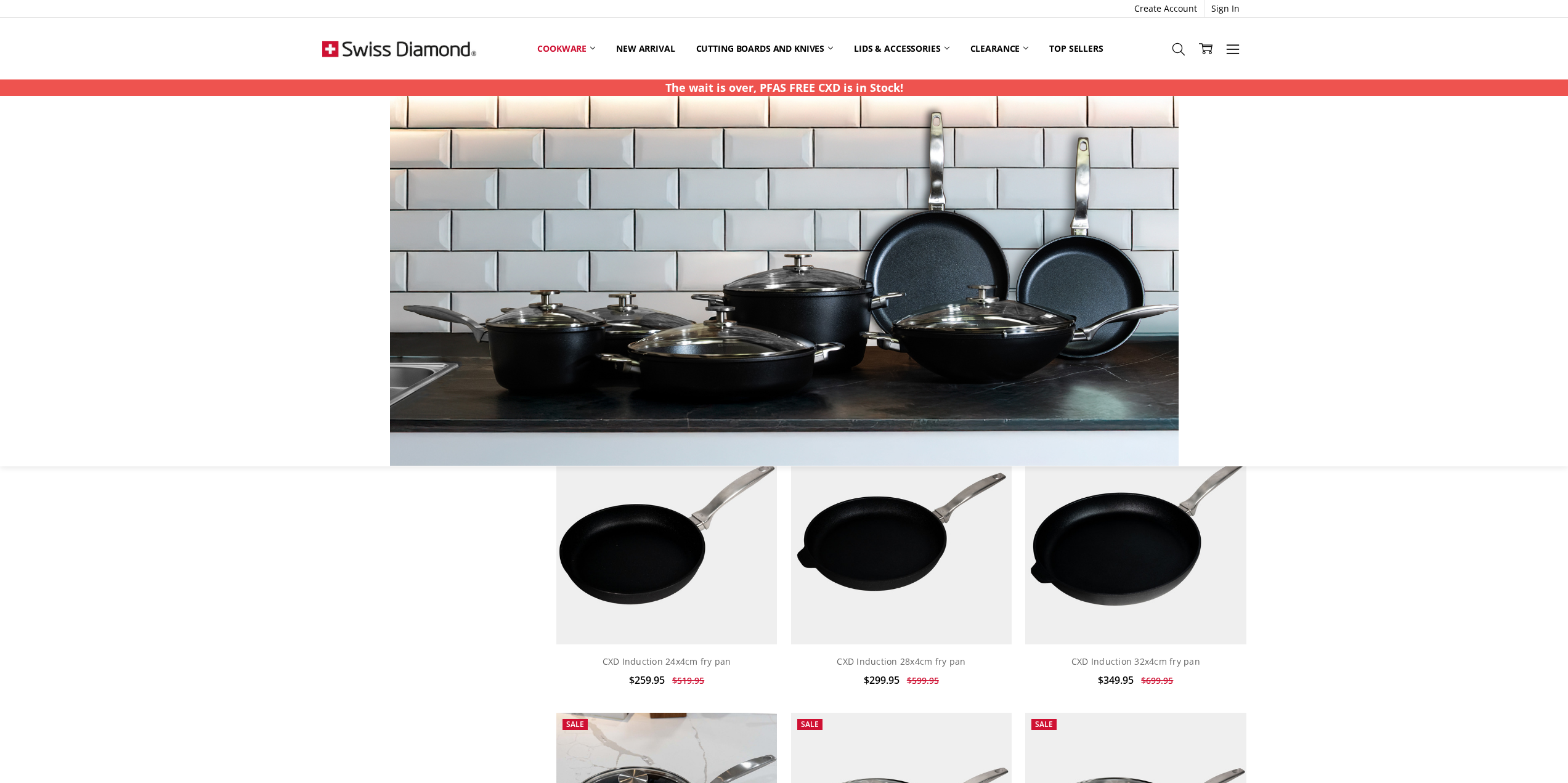
scroll to position [530, 0]
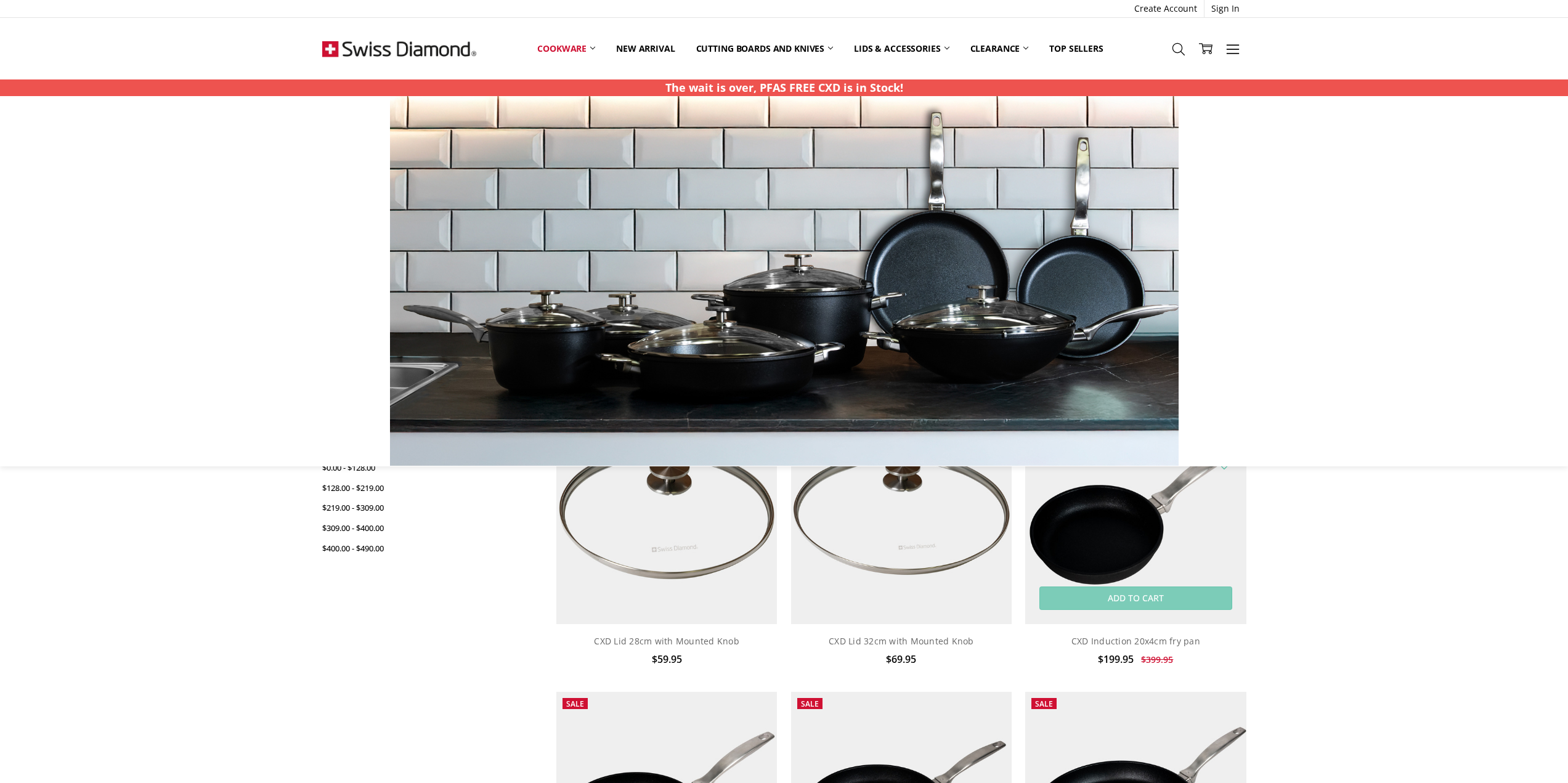
click at [1101, 563] on img at bounding box center [1135, 513] width 221 height 221
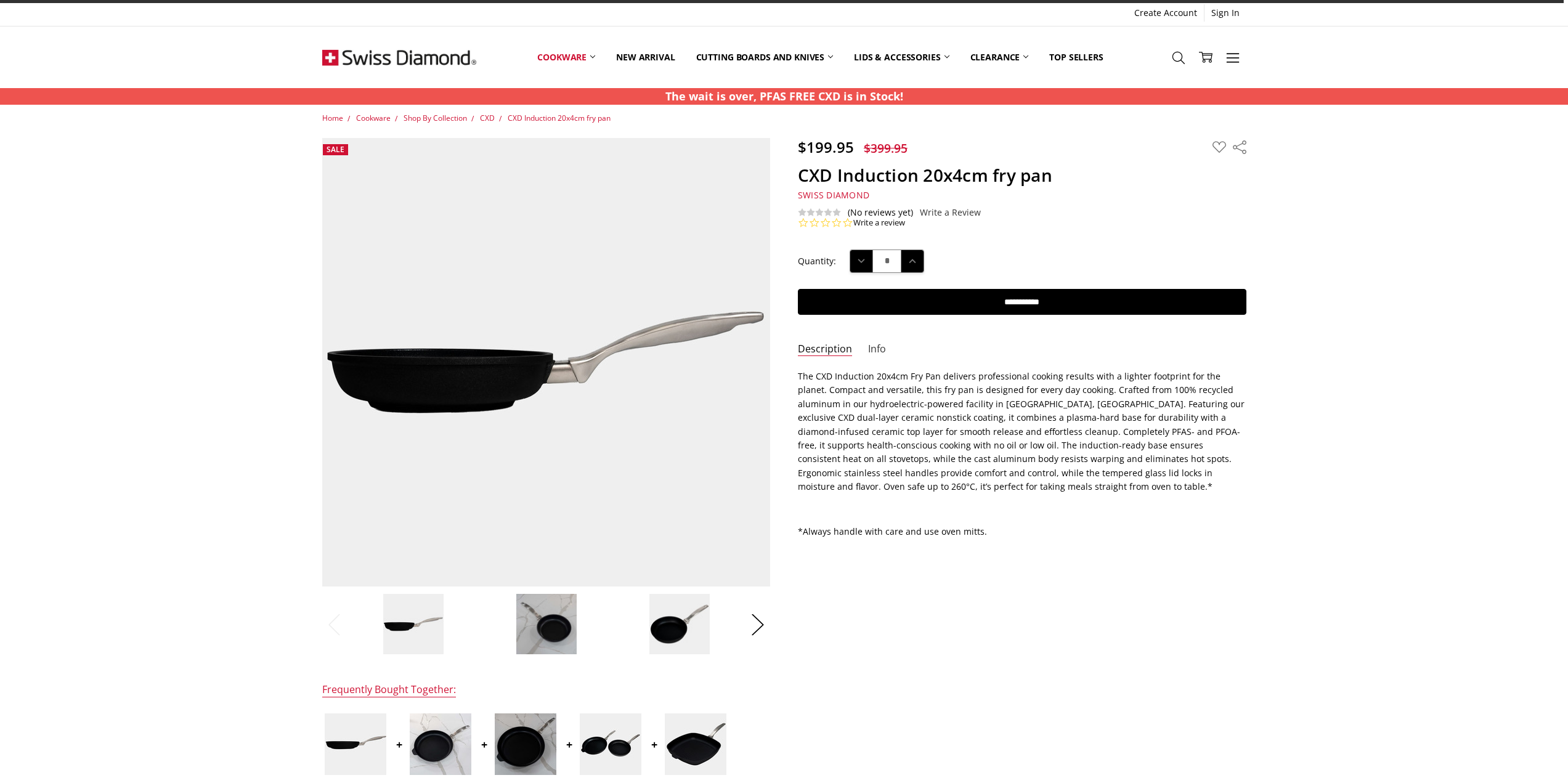
click at [876, 346] on link "Info" at bounding box center [877, 350] width 18 height 14
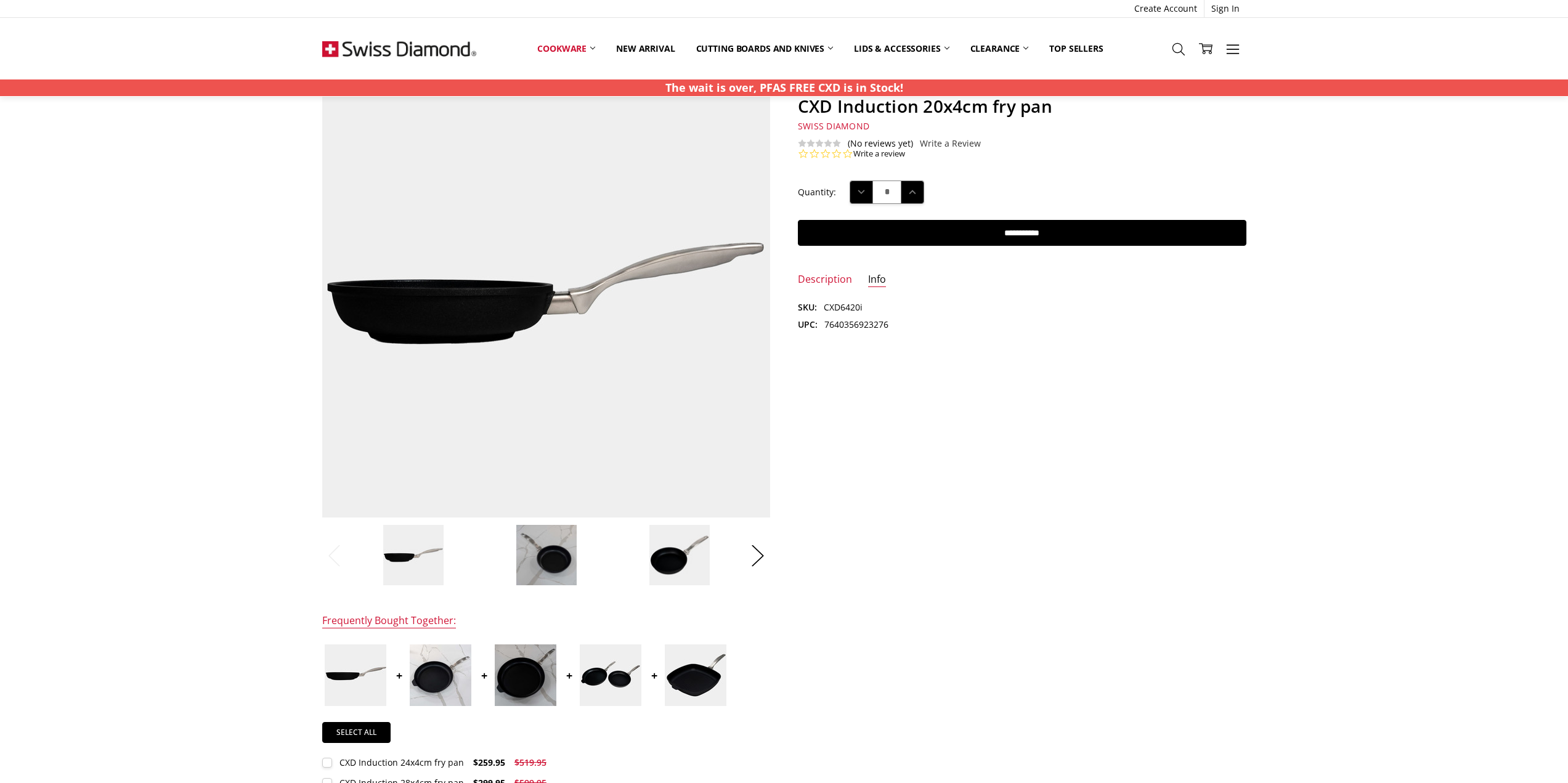
scroll to position [185, 0]
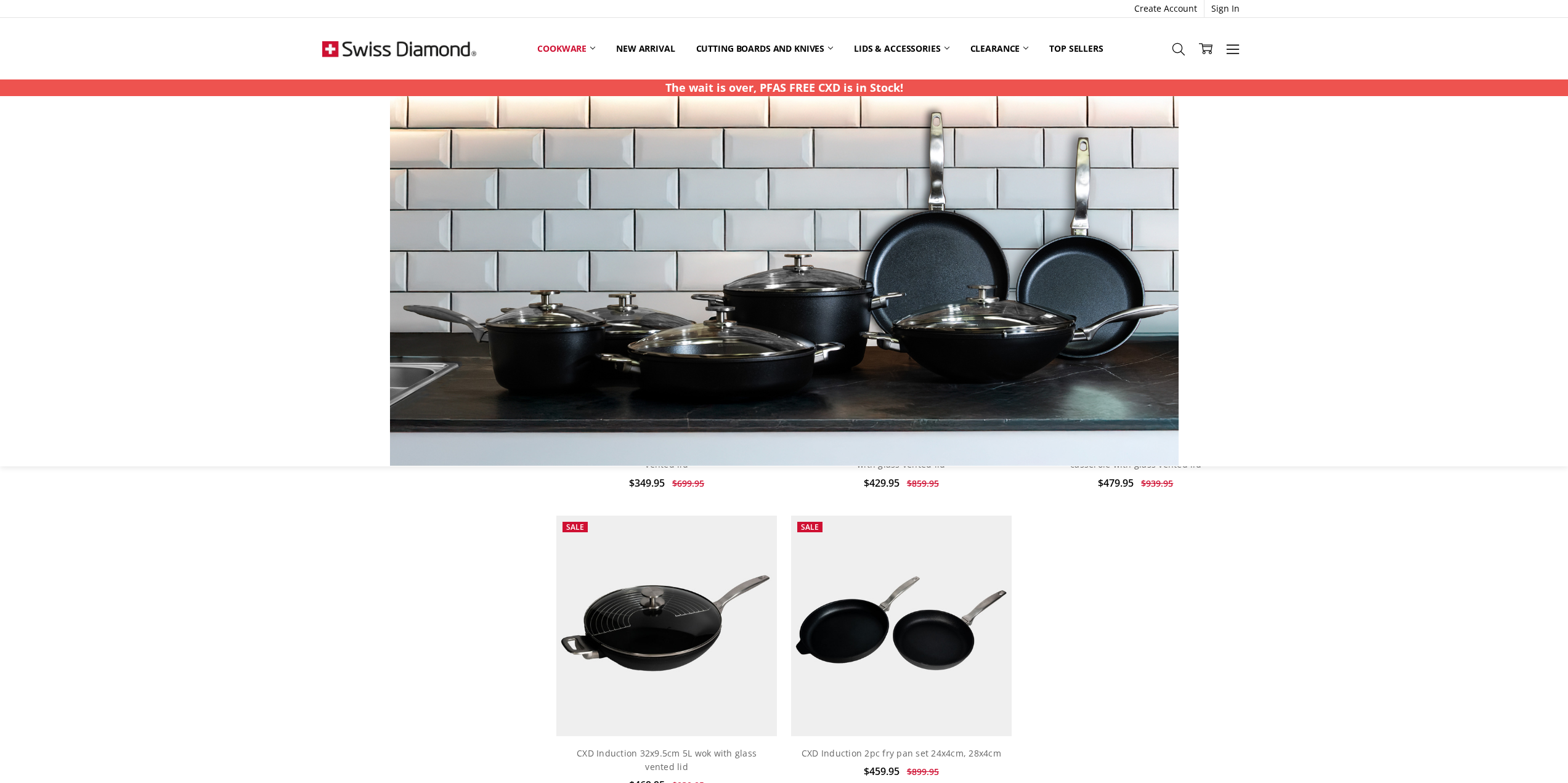
scroll to position [1947, 0]
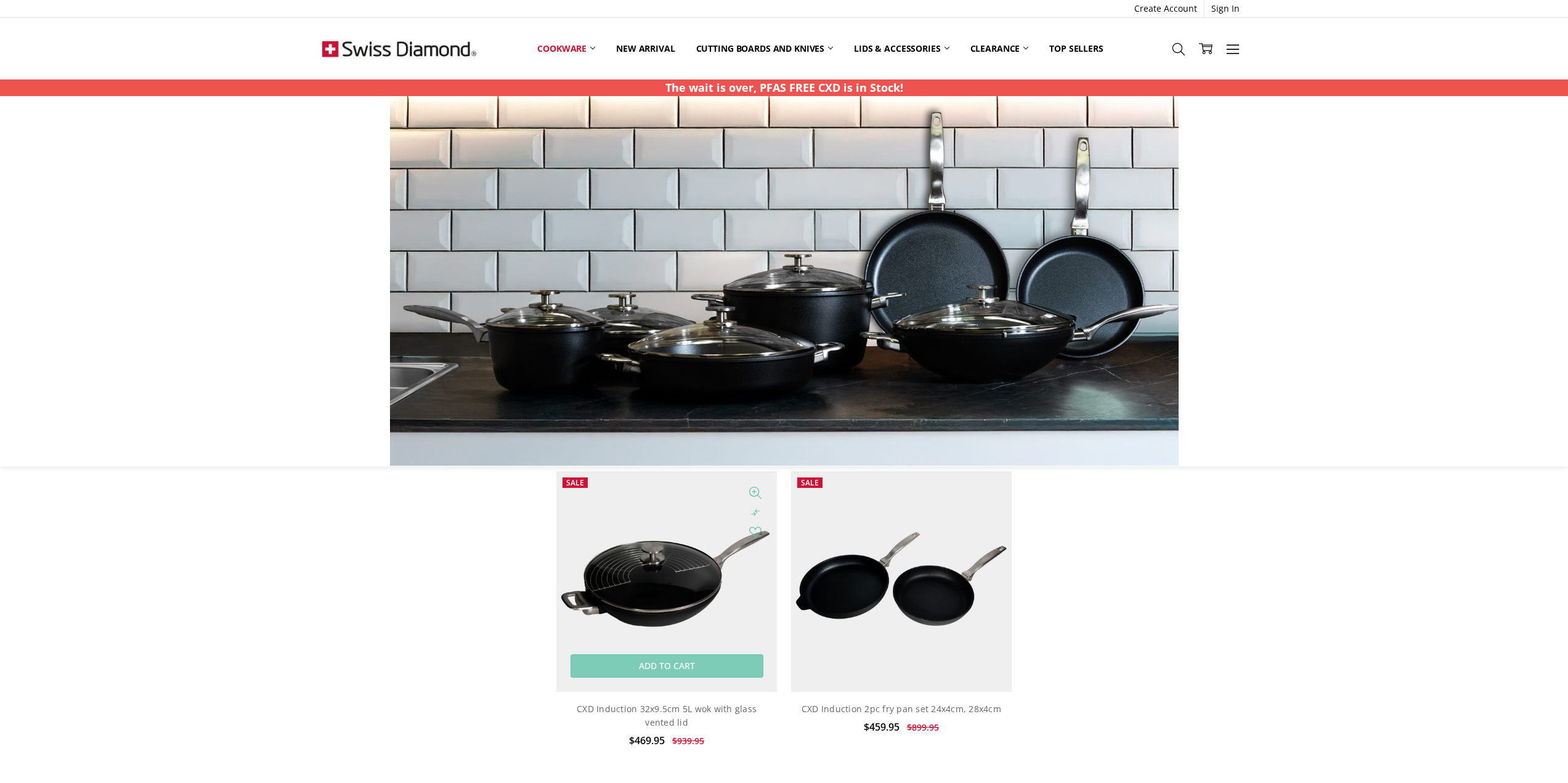
click at [662, 591] on img at bounding box center [666, 581] width 221 height 221
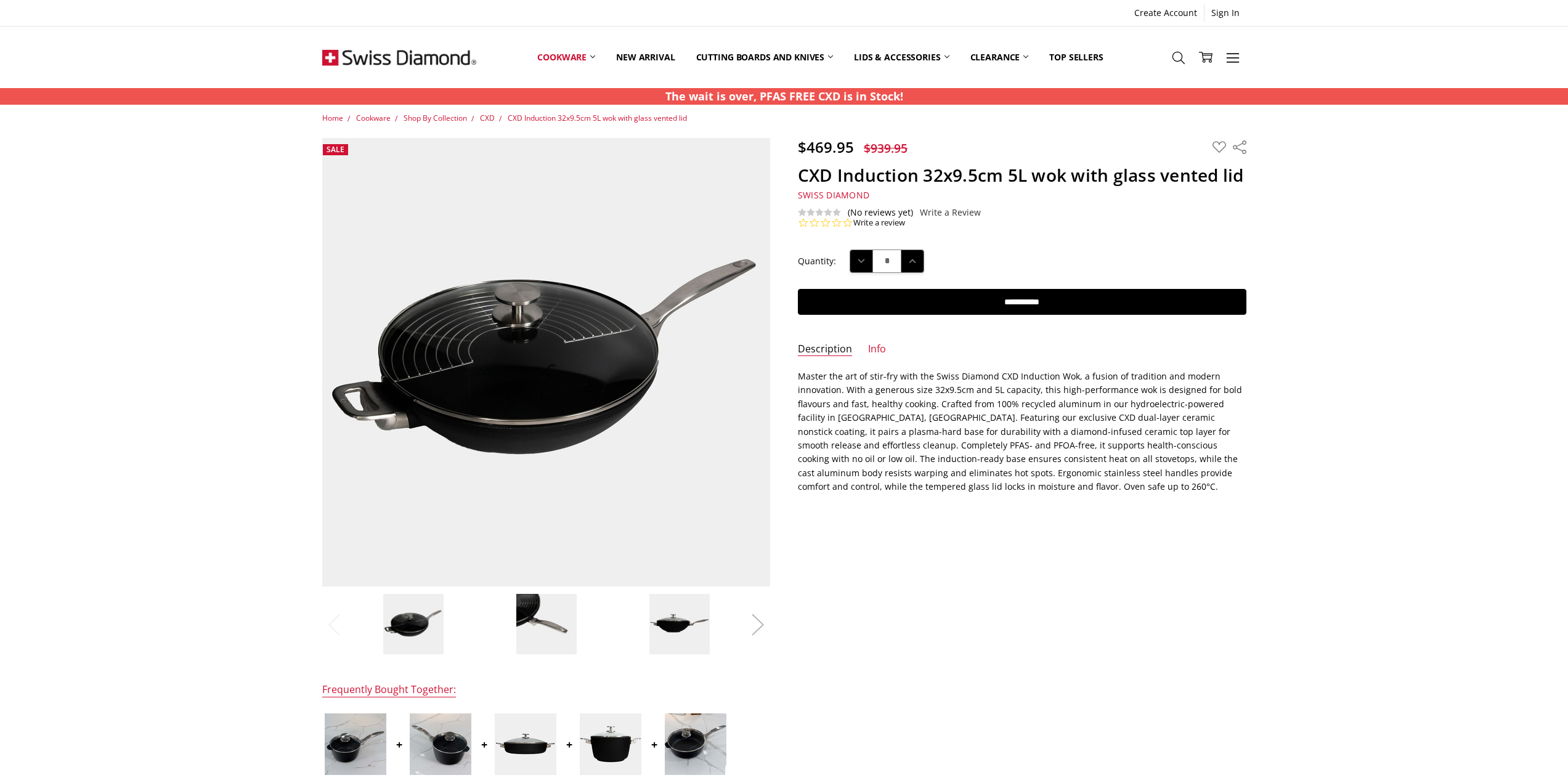
click at [754, 623] on button "Next" at bounding box center [757, 624] width 25 height 37
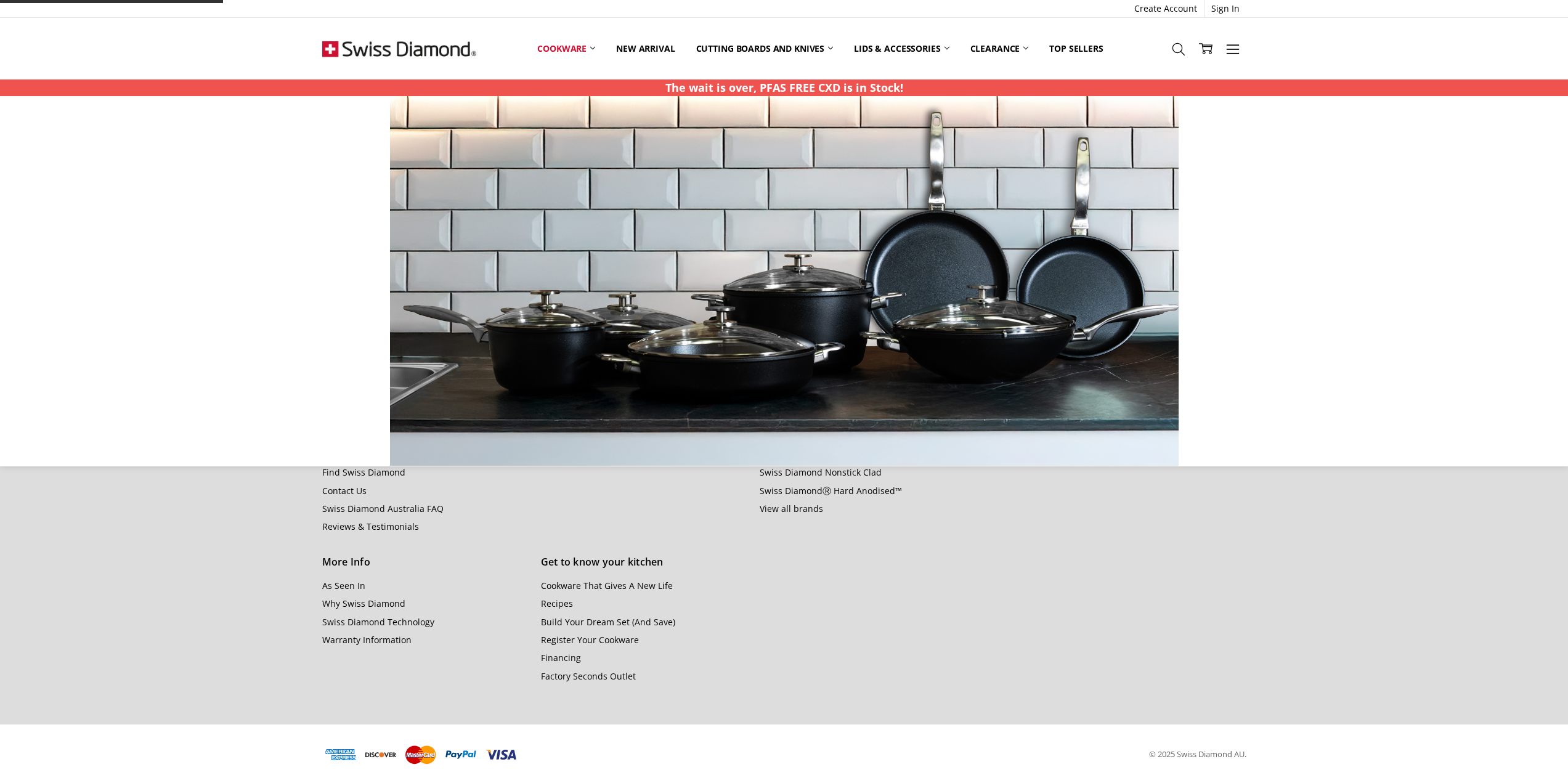
scroll to position [1578, 0]
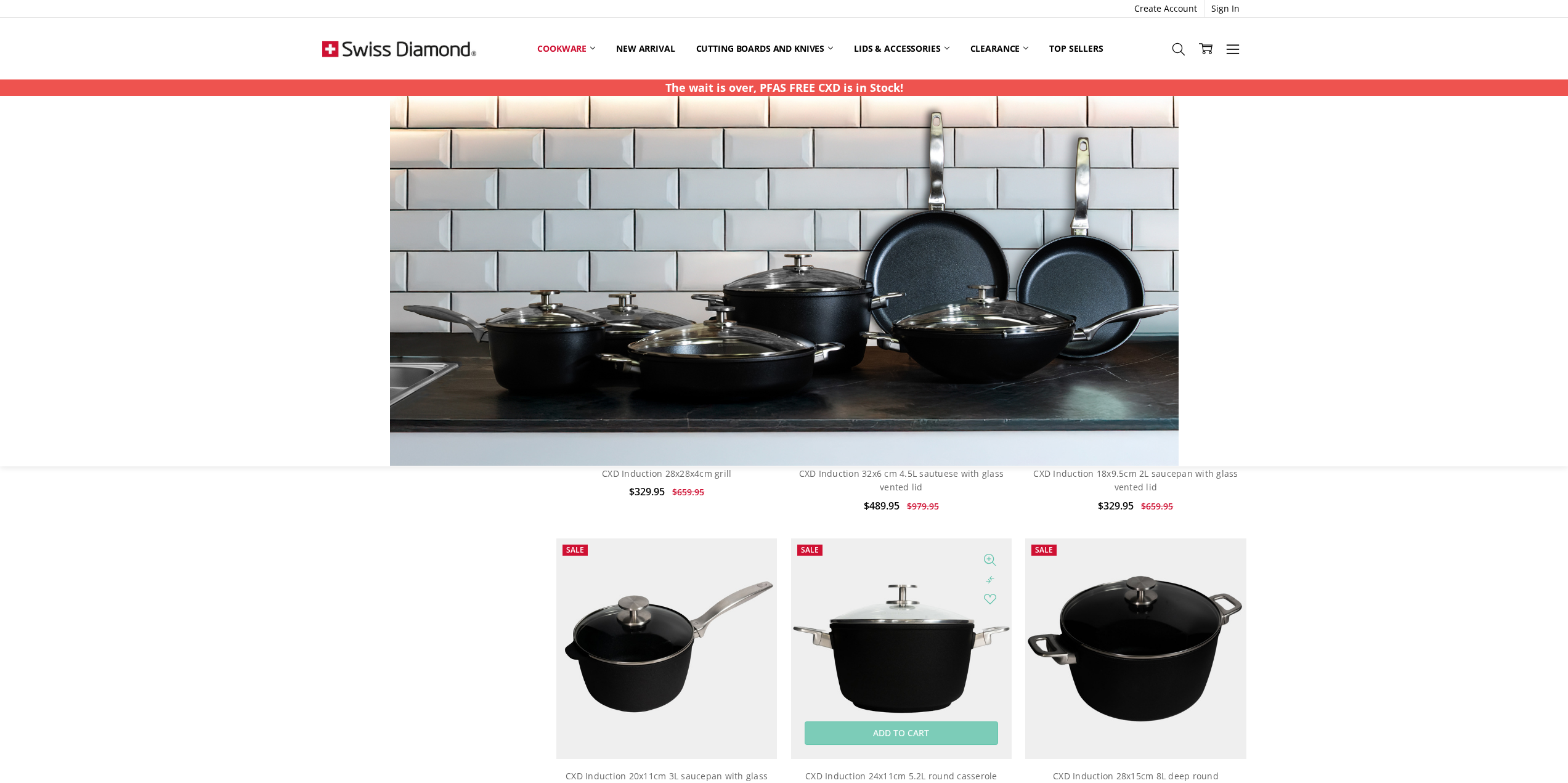
click at [903, 650] on img at bounding box center [901, 648] width 221 height 221
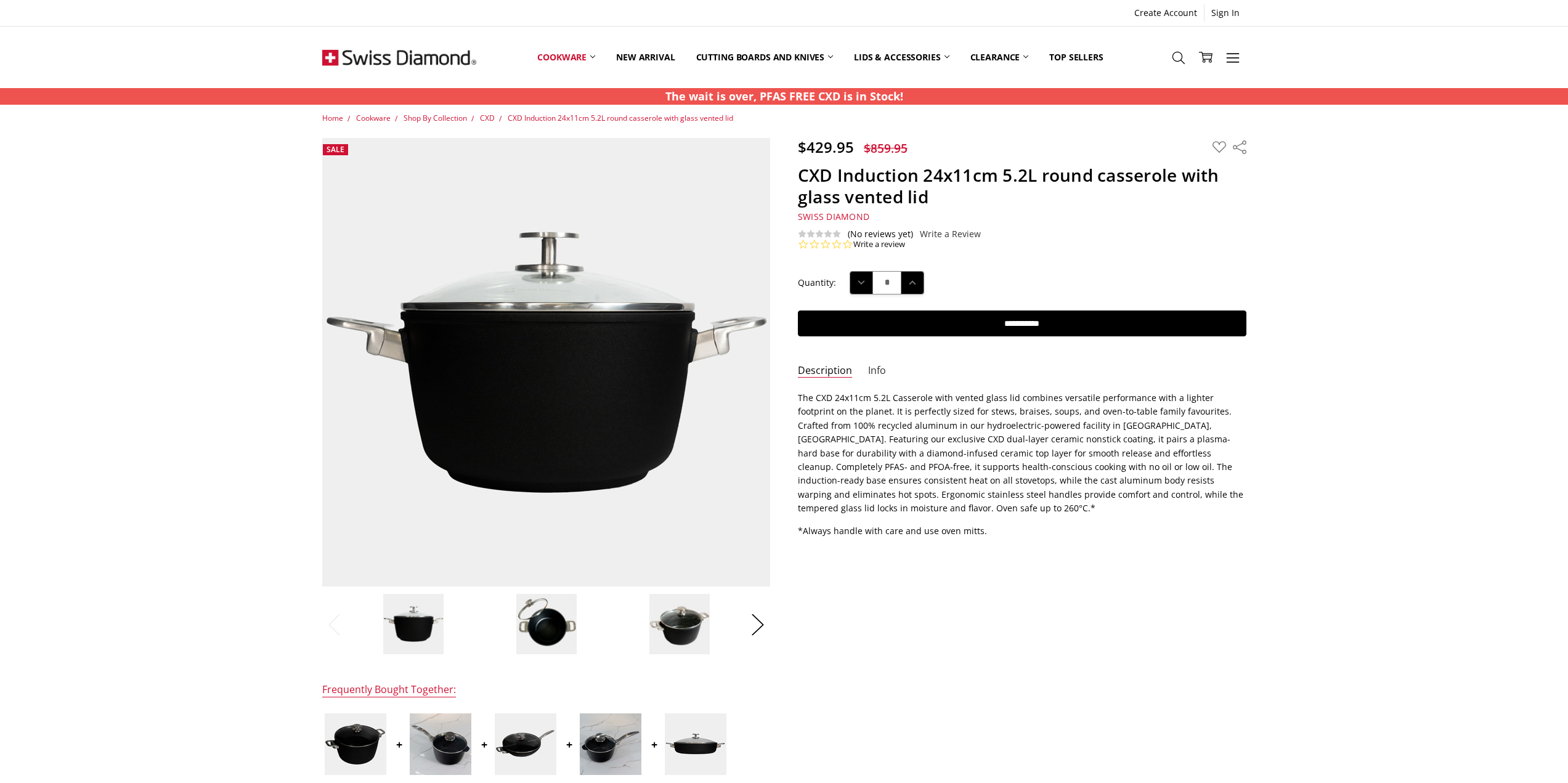
click at [879, 371] on link "Info" at bounding box center [877, 371] width 18 height 14
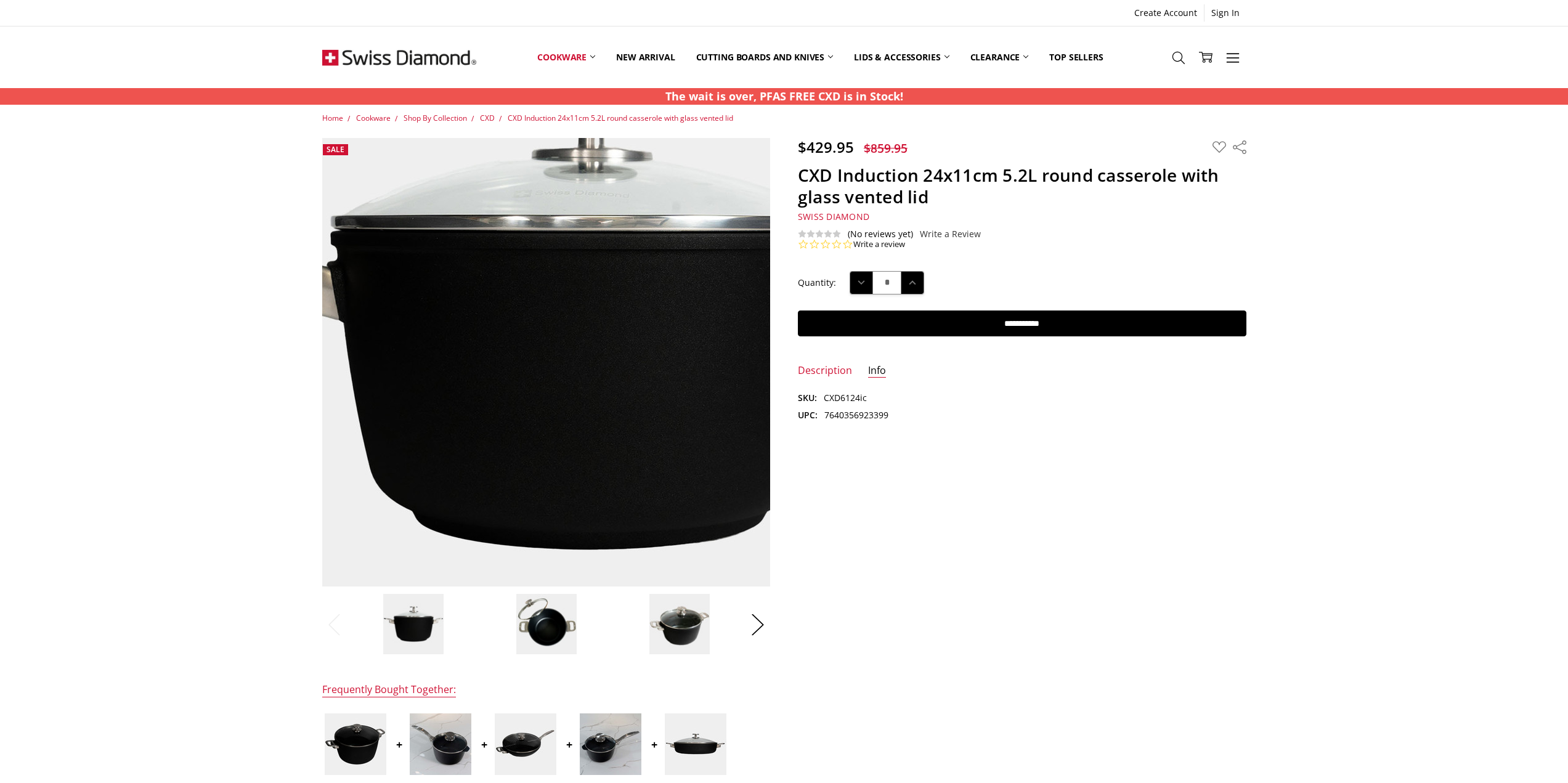
click at [494, 417] on img at bounding box center [587, 320] width 788 height 788
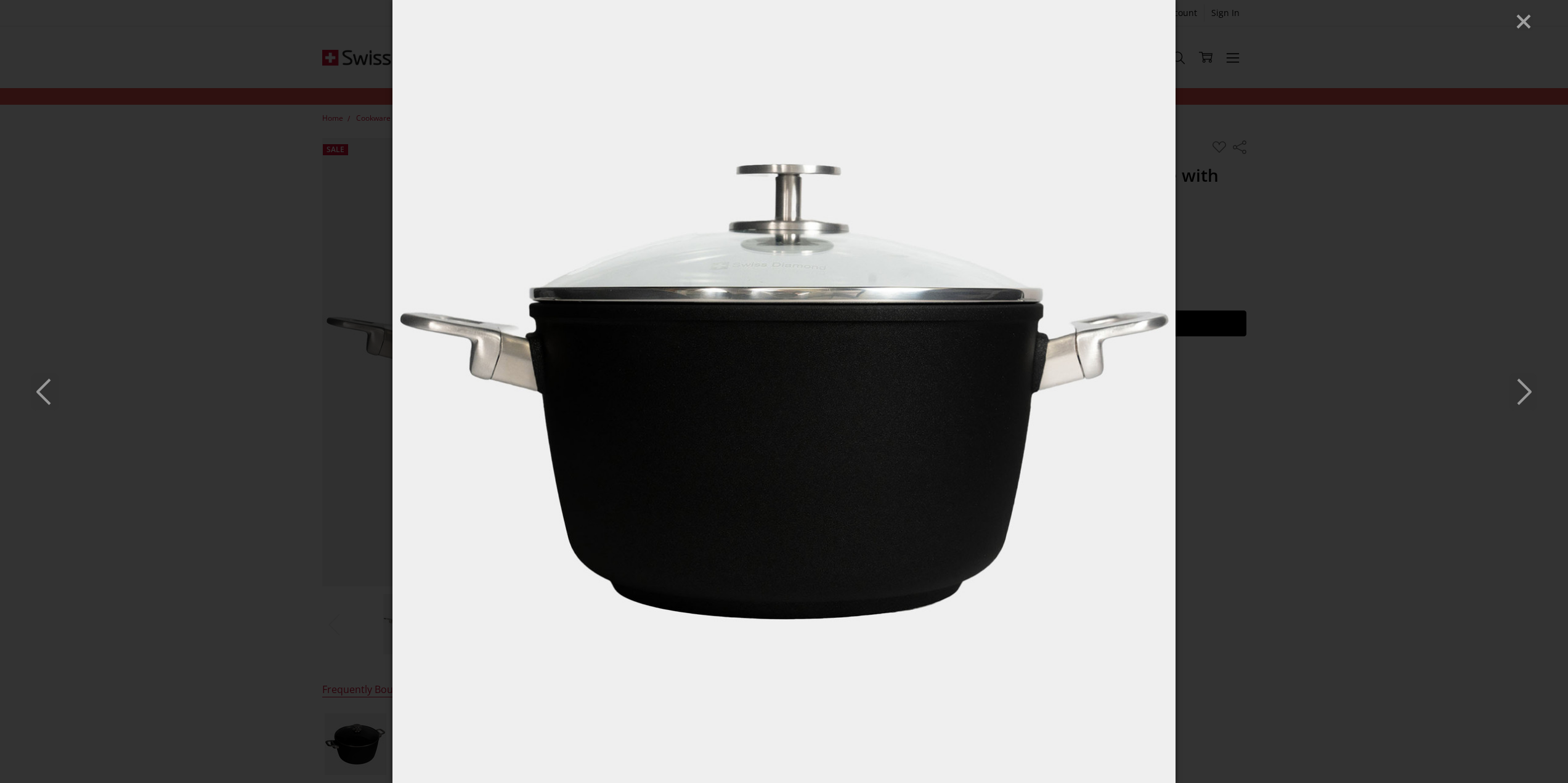
click at [1521, 387] on icon "Next" at bounding box center [1522, 392] width 27 height 37
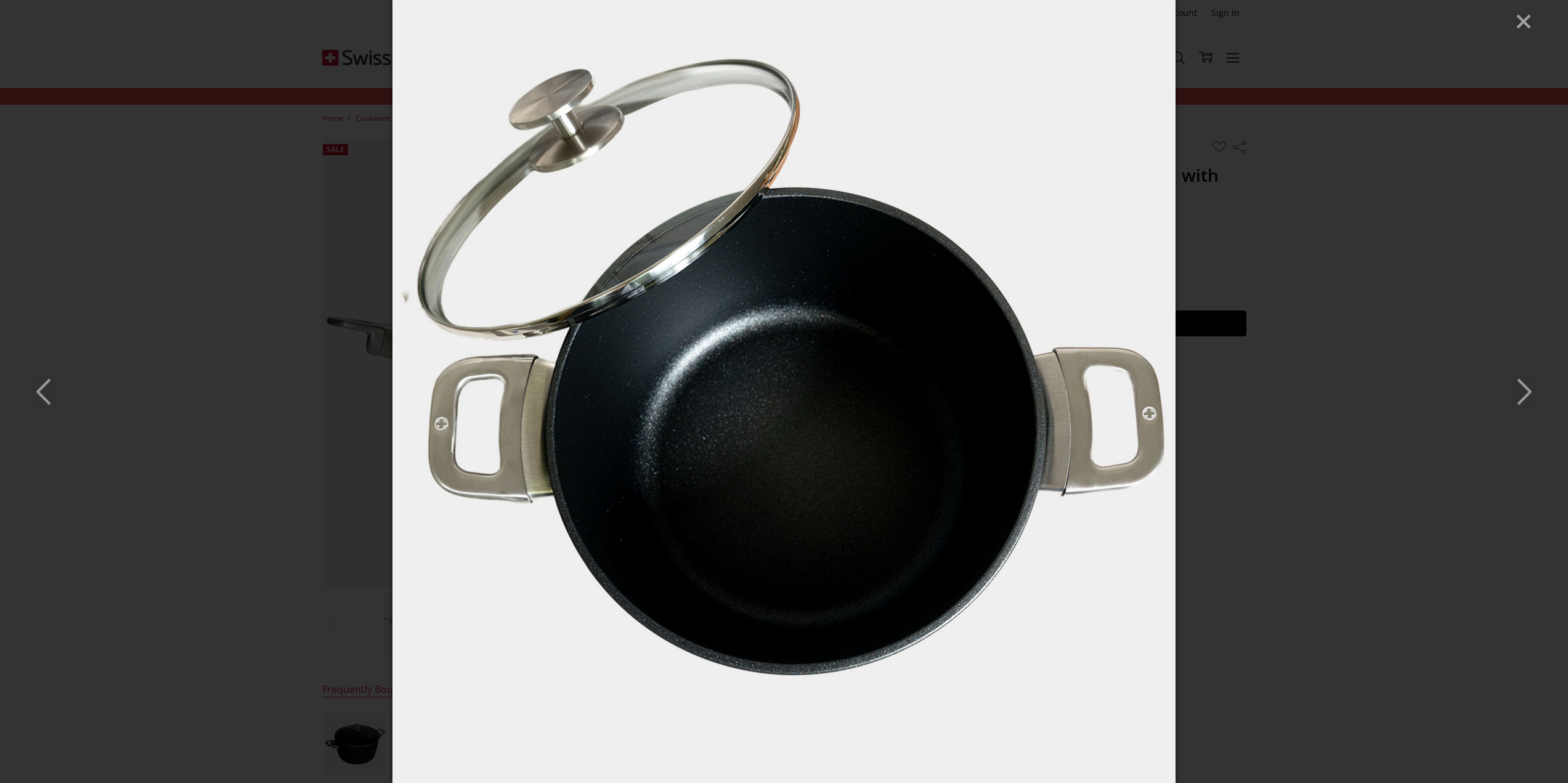
click at [1521, 387] on icon "Next" at bounding box center [1522, 392] width 27 height 37
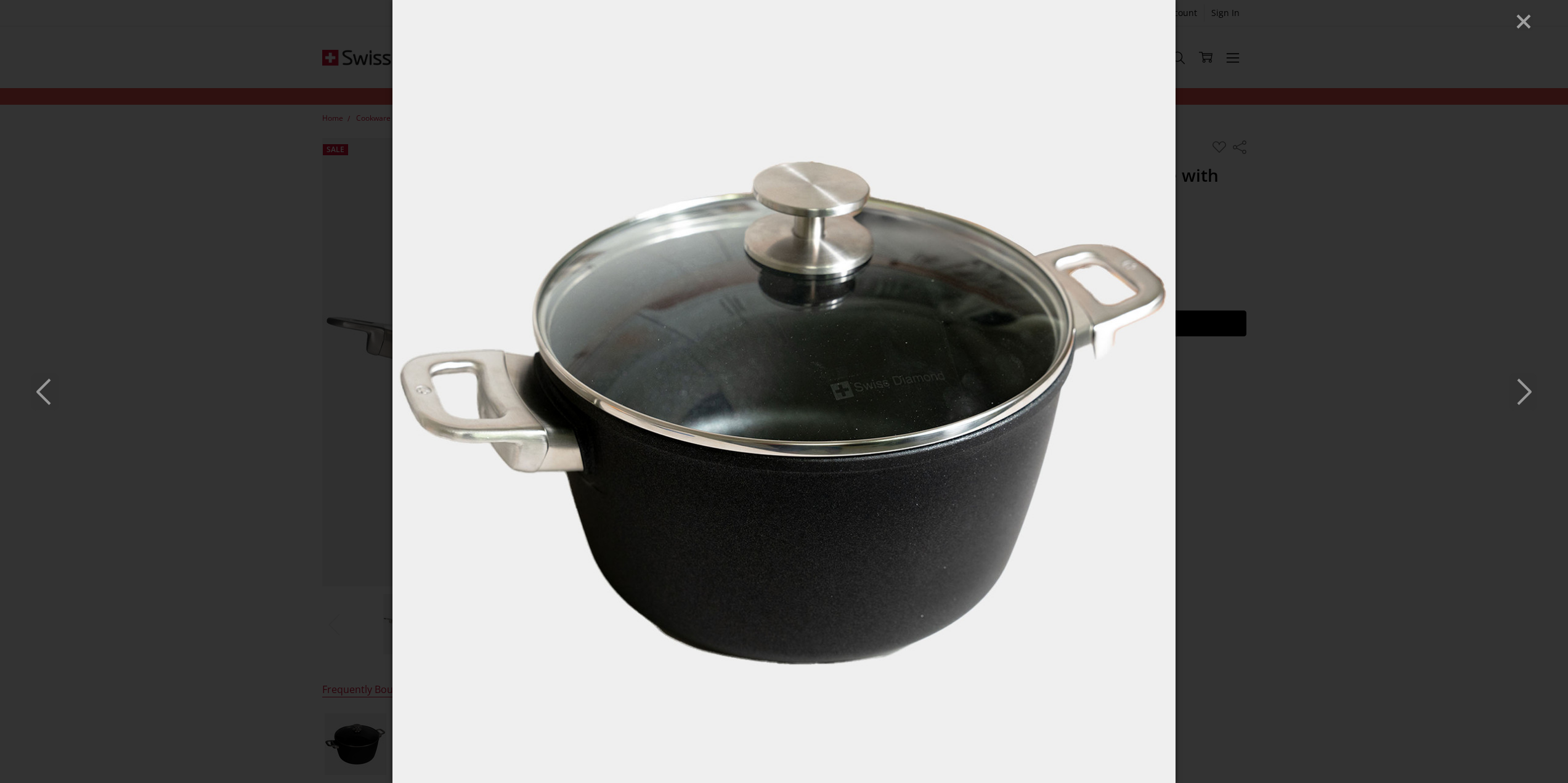
click at [1523, 388] on icon "Next" at bounding box center [1522, 392] width 27 height 37
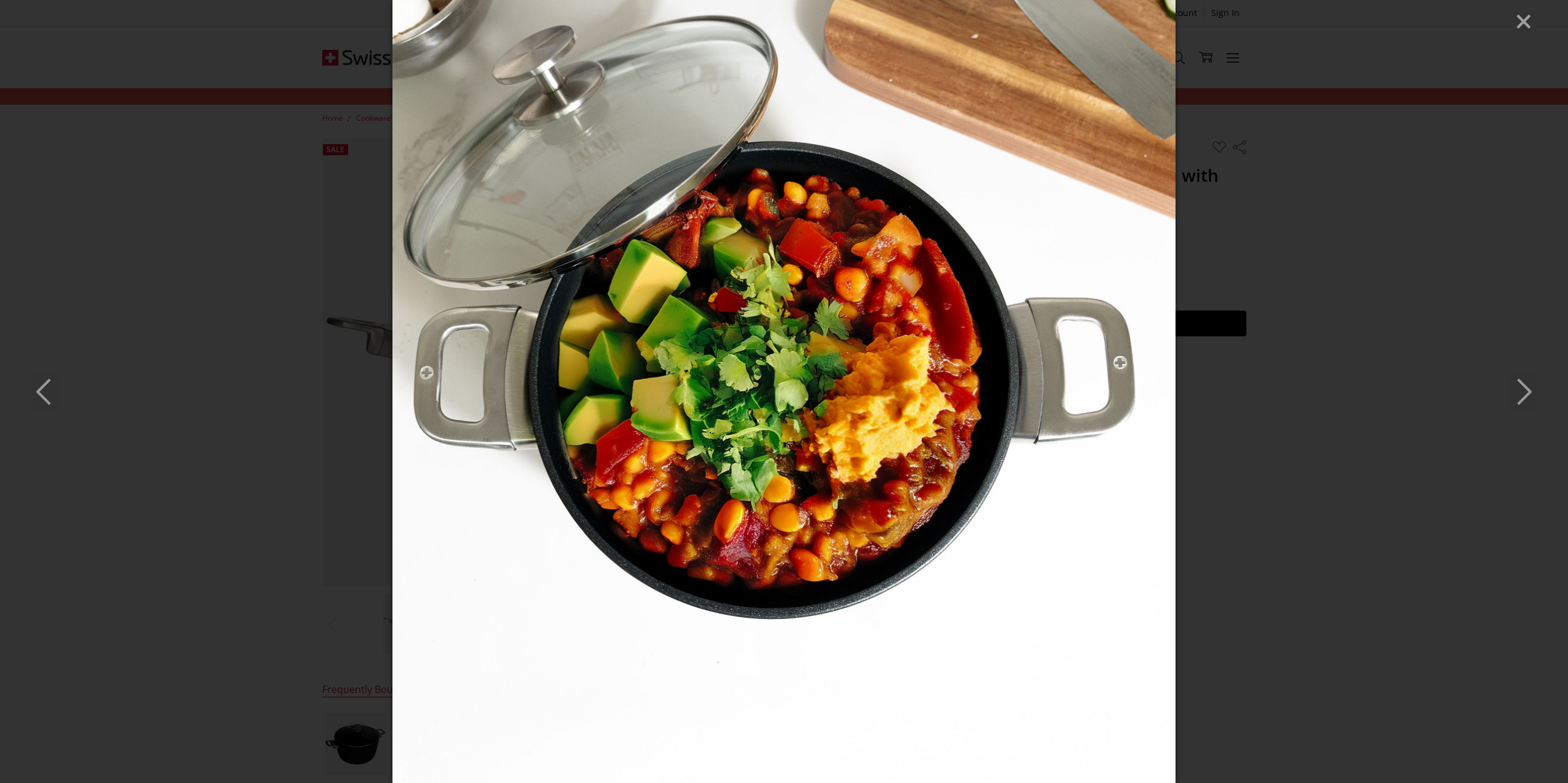
click at [1523, 388] on icon "Next" at bounding box center [1522, 392] width 27 height 37
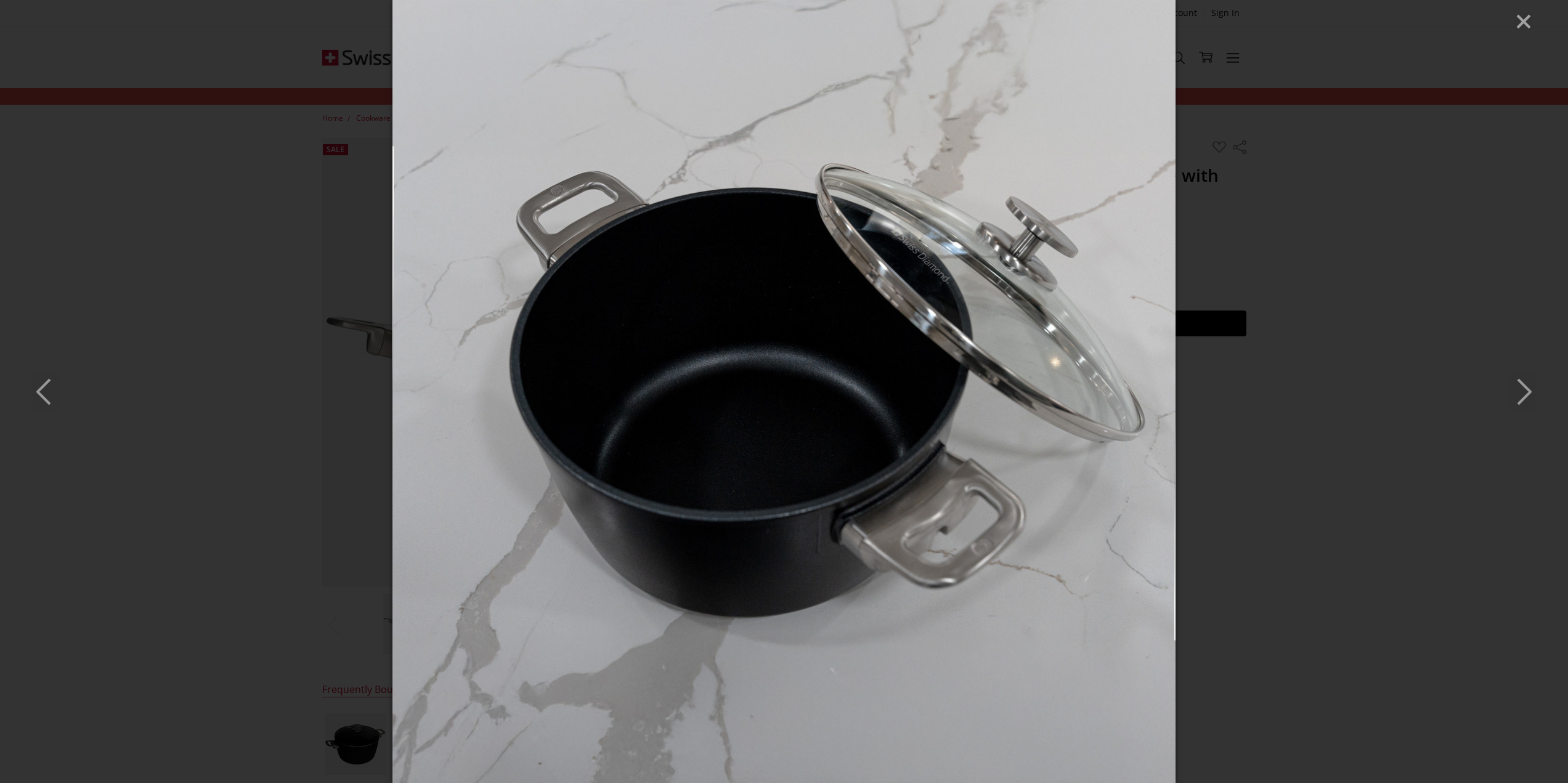
click at [1523, 388] on icon "Next" at bounding box center [1522, 392] width 27 height 37
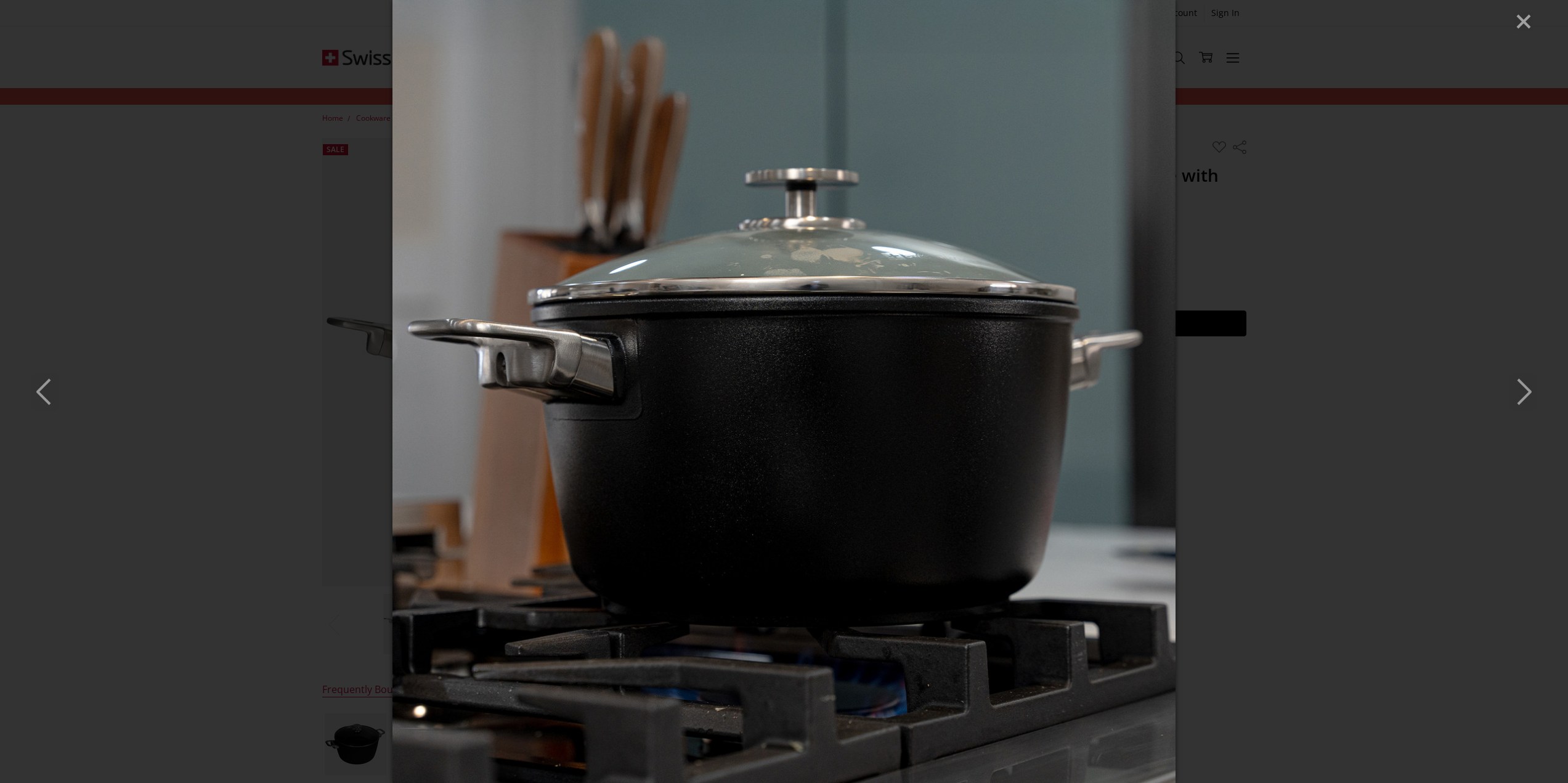
click at [1523, 388] on icon "Next" at bounding box center [1522, 392] width 27 height 37
